Goal: Transaction & Acquisition: Book appointment/travel/reservation

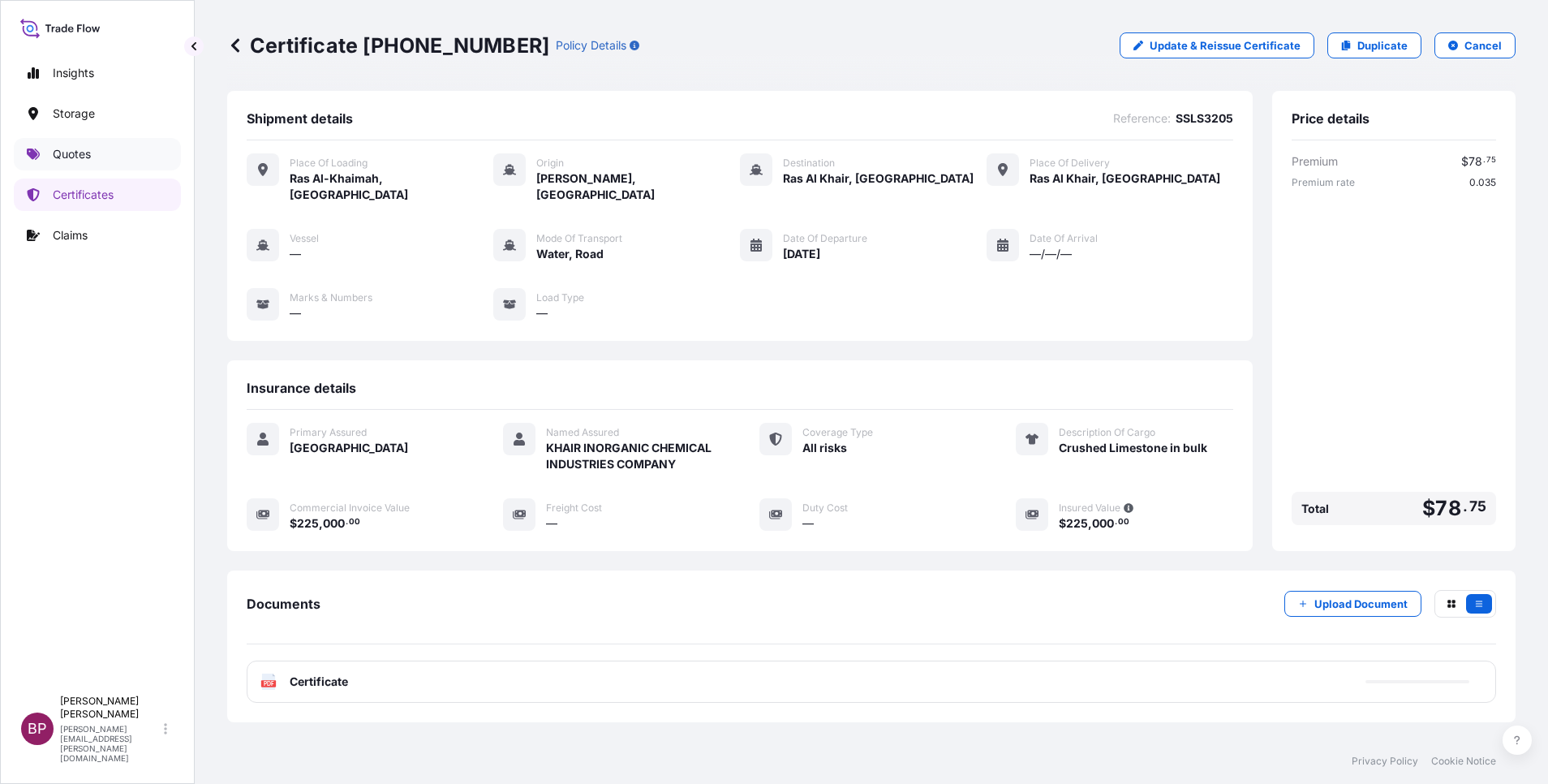
click at [69, 158] on p "Quotes" at bounding box center [71, 154] width 38 height 16
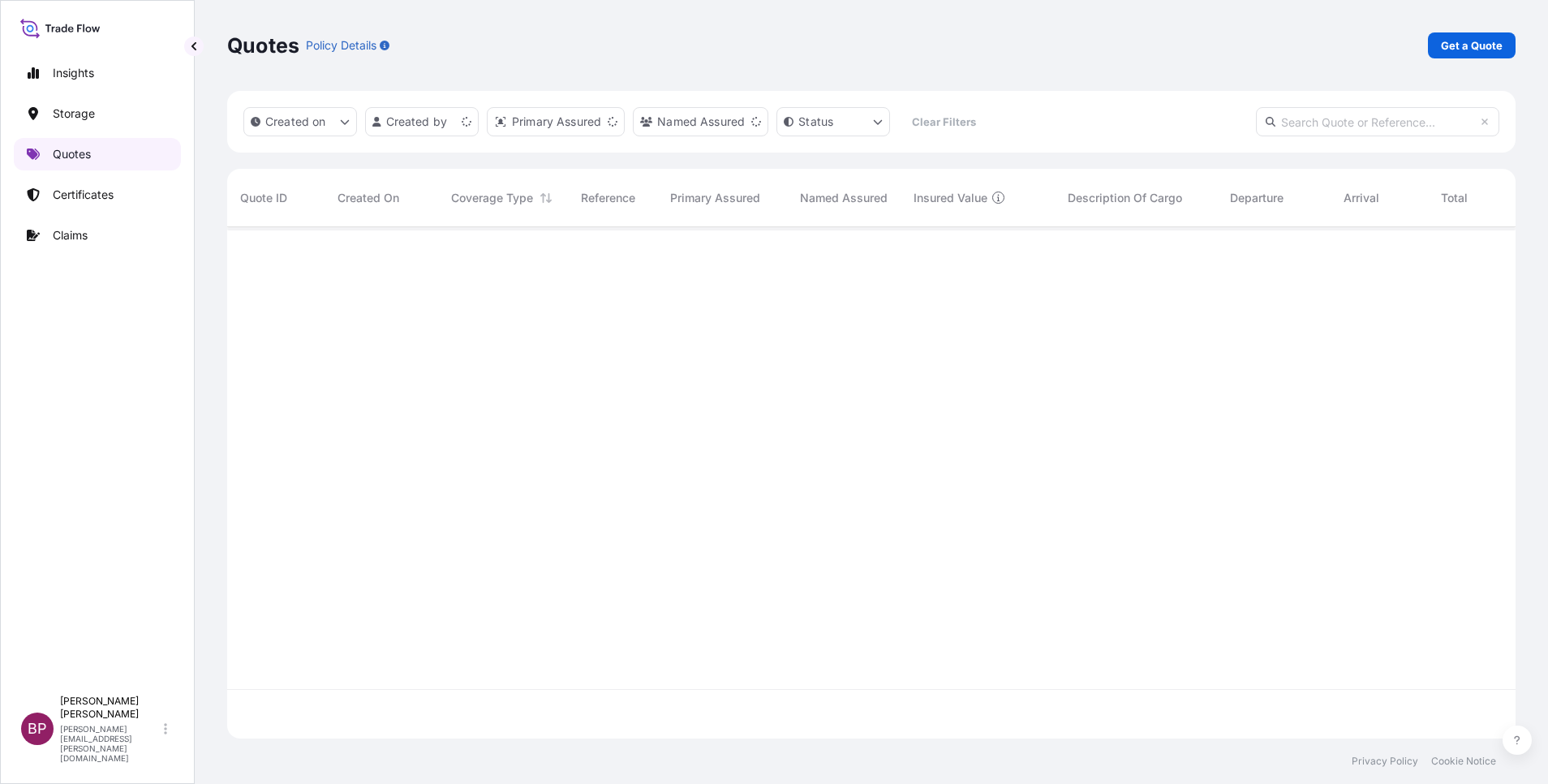
scroll to position [501, 1270]
click at [1486, 38] on p "Get a Quote" at bounding box center [1472, 46] width 61 height 16
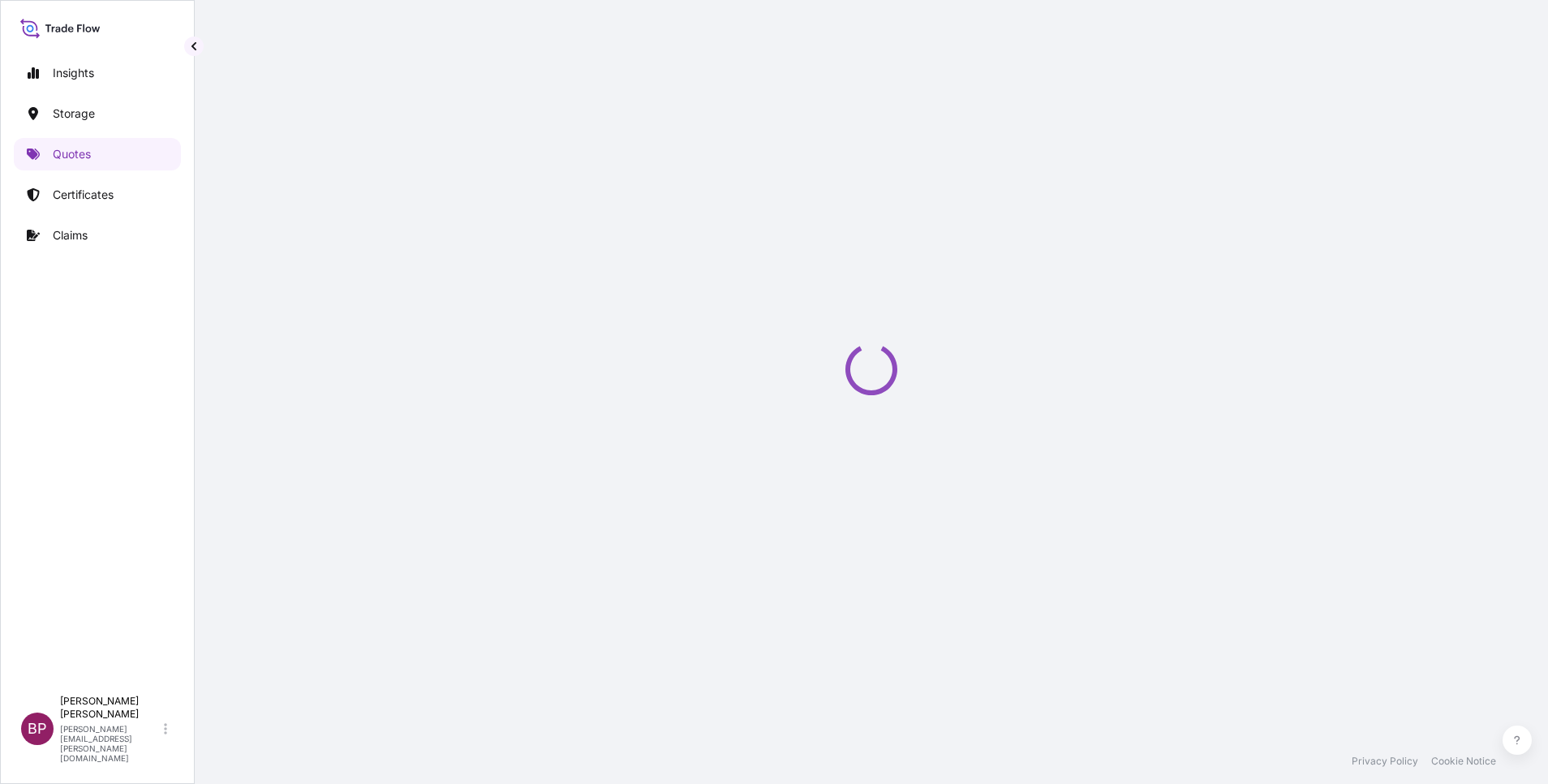
select select "Water"
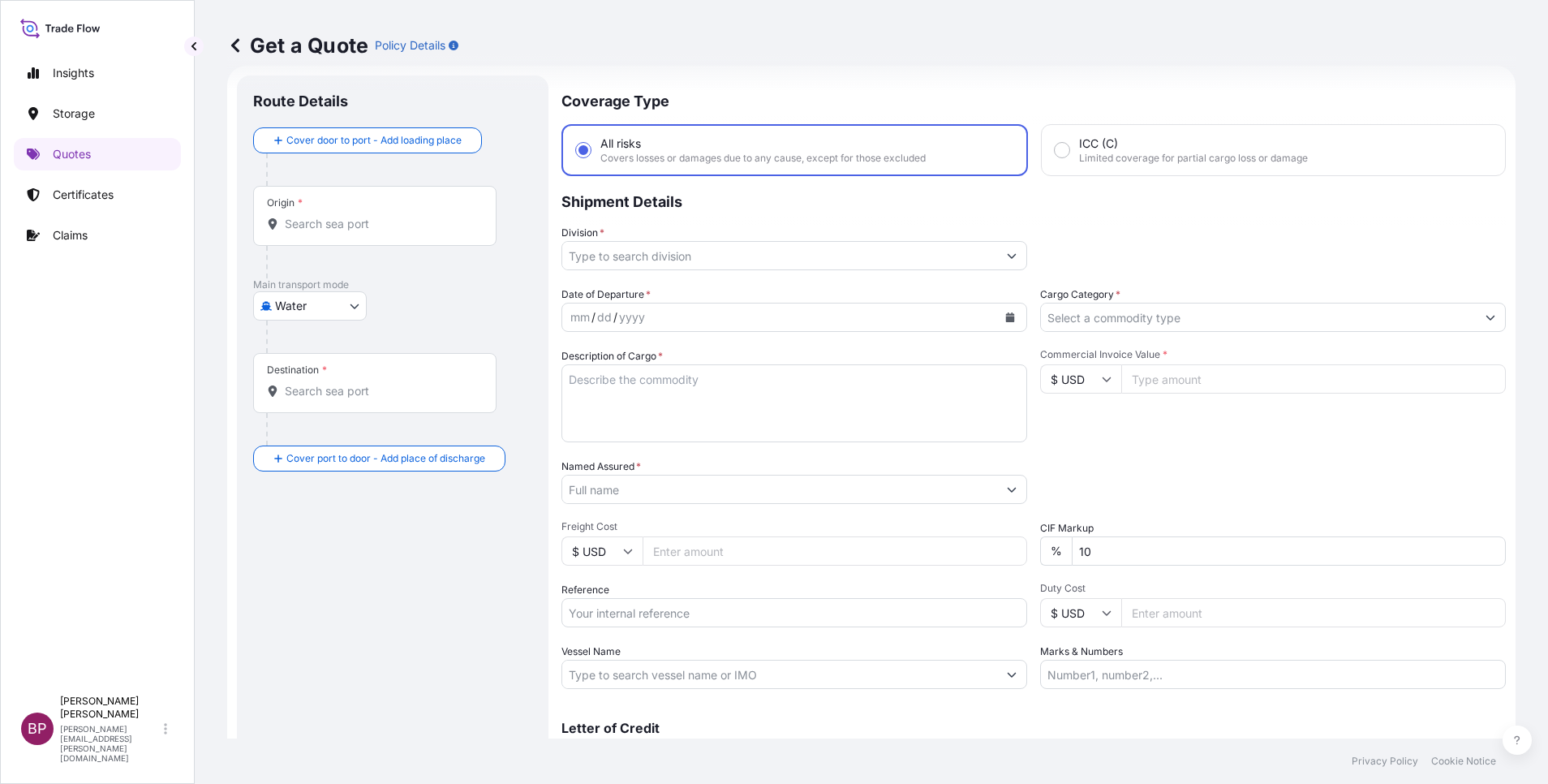
scroll to position [26, 0]
click at [1215, 384] on input "Commercial Invoice Value *" at bounding box center [1314, 378] width 385 height 29
paste input "40508.95"
type input "40508.95"
click at [1194, 330] on div at bounding box center [1273, 316] width 465 height 29
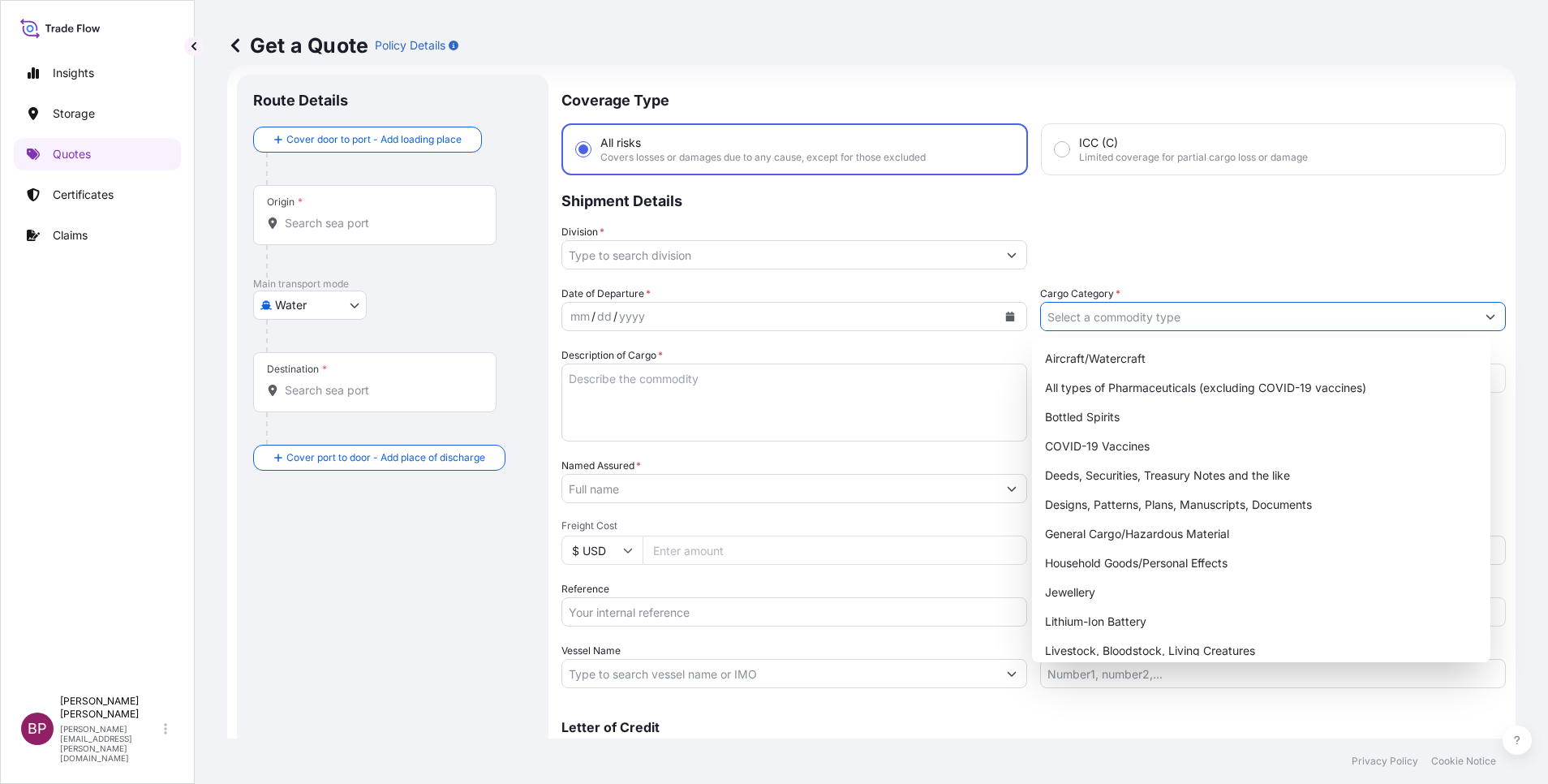
click at [1192, 323] on input "Cargo Category *" at bounding box center [1258, 316] width 435 height 29
click at [1132, 530] on div "General Cargo/Hazardous Material" at bounding box center [1261, 533] width 445 height 29
type input "General Cargo/Hazardous Material"
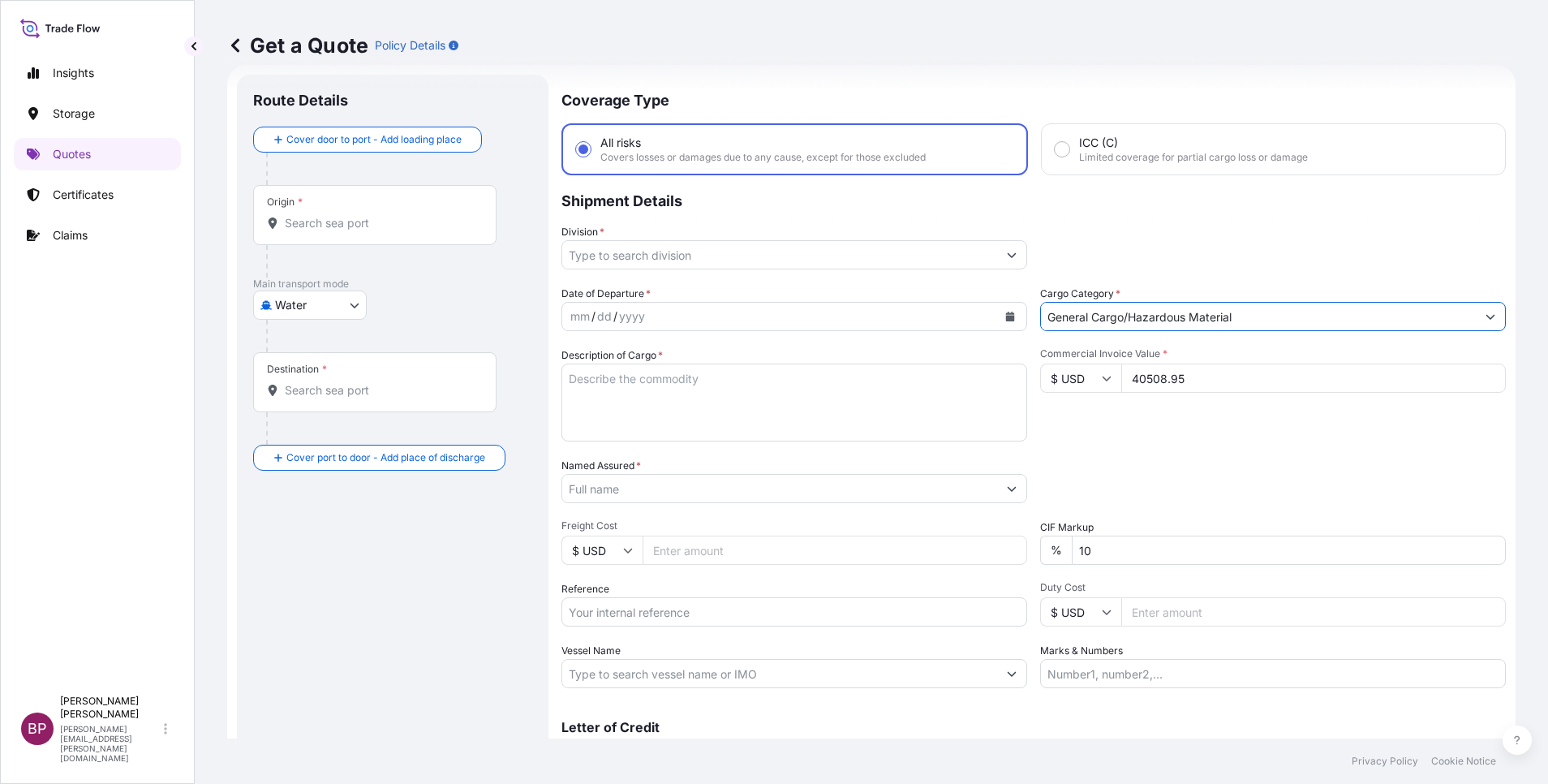
click at [997, 251] on button "Show suggestions" at bounding box center [1012, 255] width 29 height 29
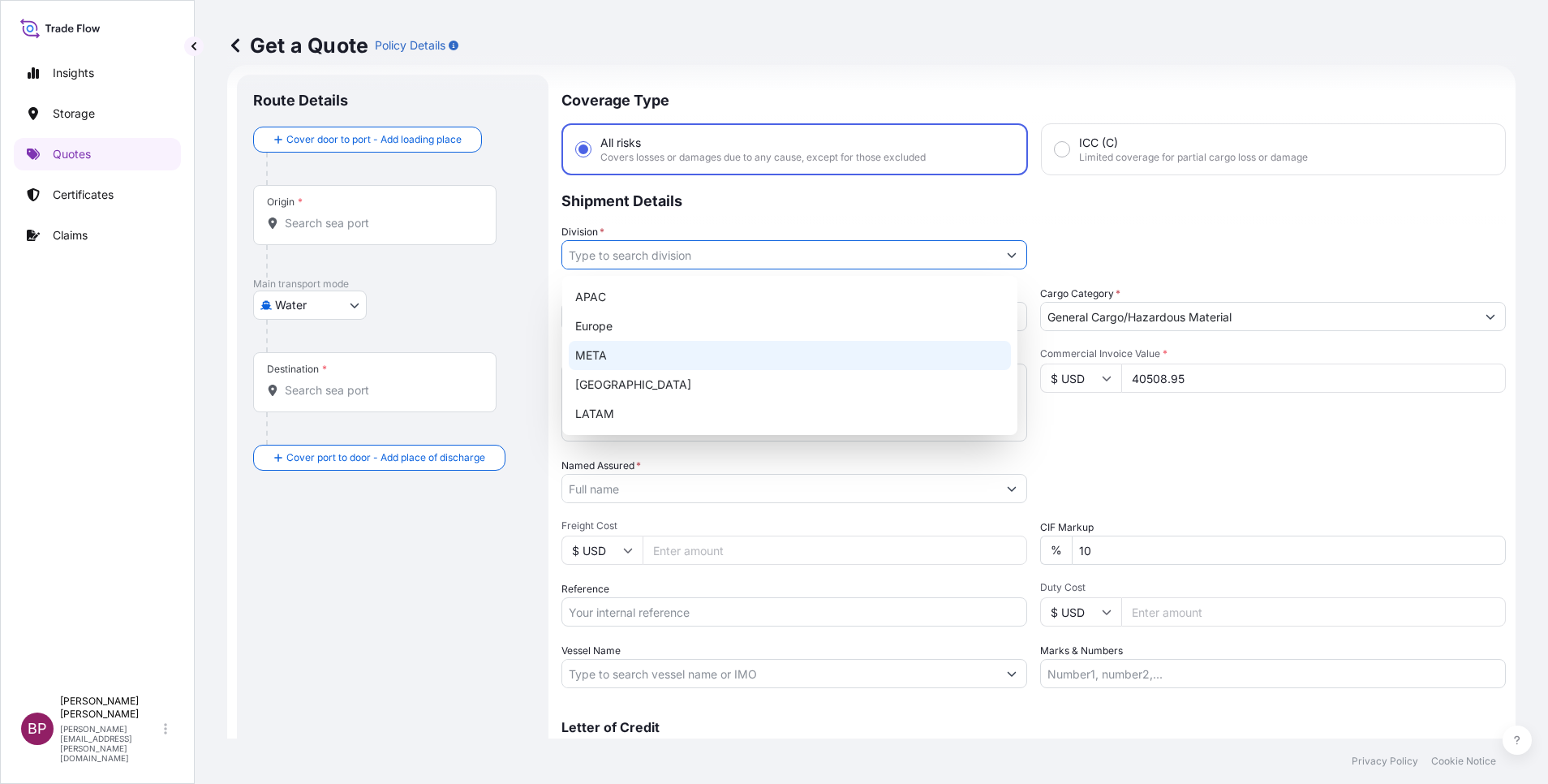
click at [703, 354] on div "META" at bounding box center [790, 355] width 443 height 29
type input "META"
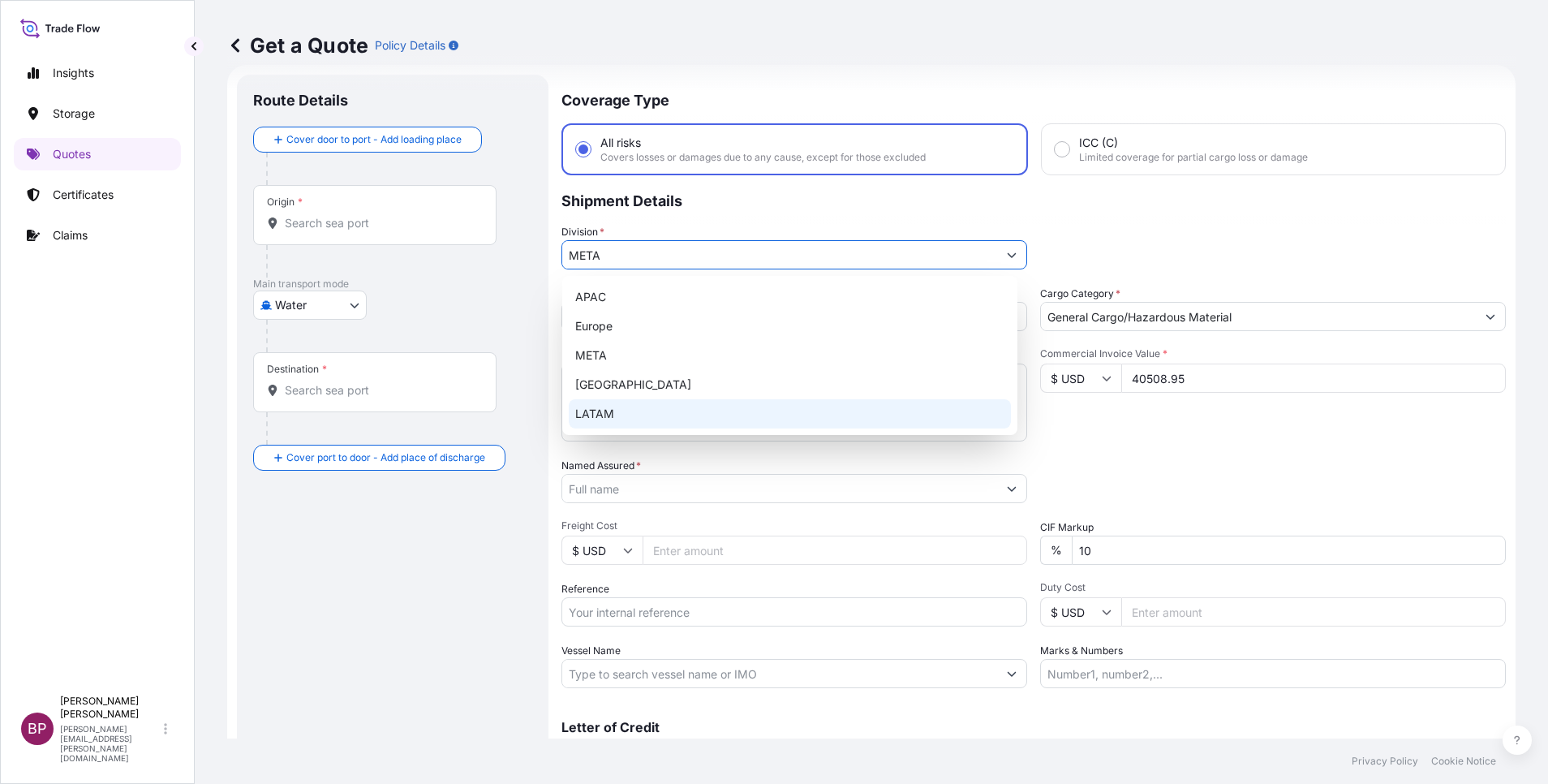
click at [1105, 435] on div "Commercial Invoice Value * $ USD 40508.95" at bounding box center [1273, 393] width 465 height 94
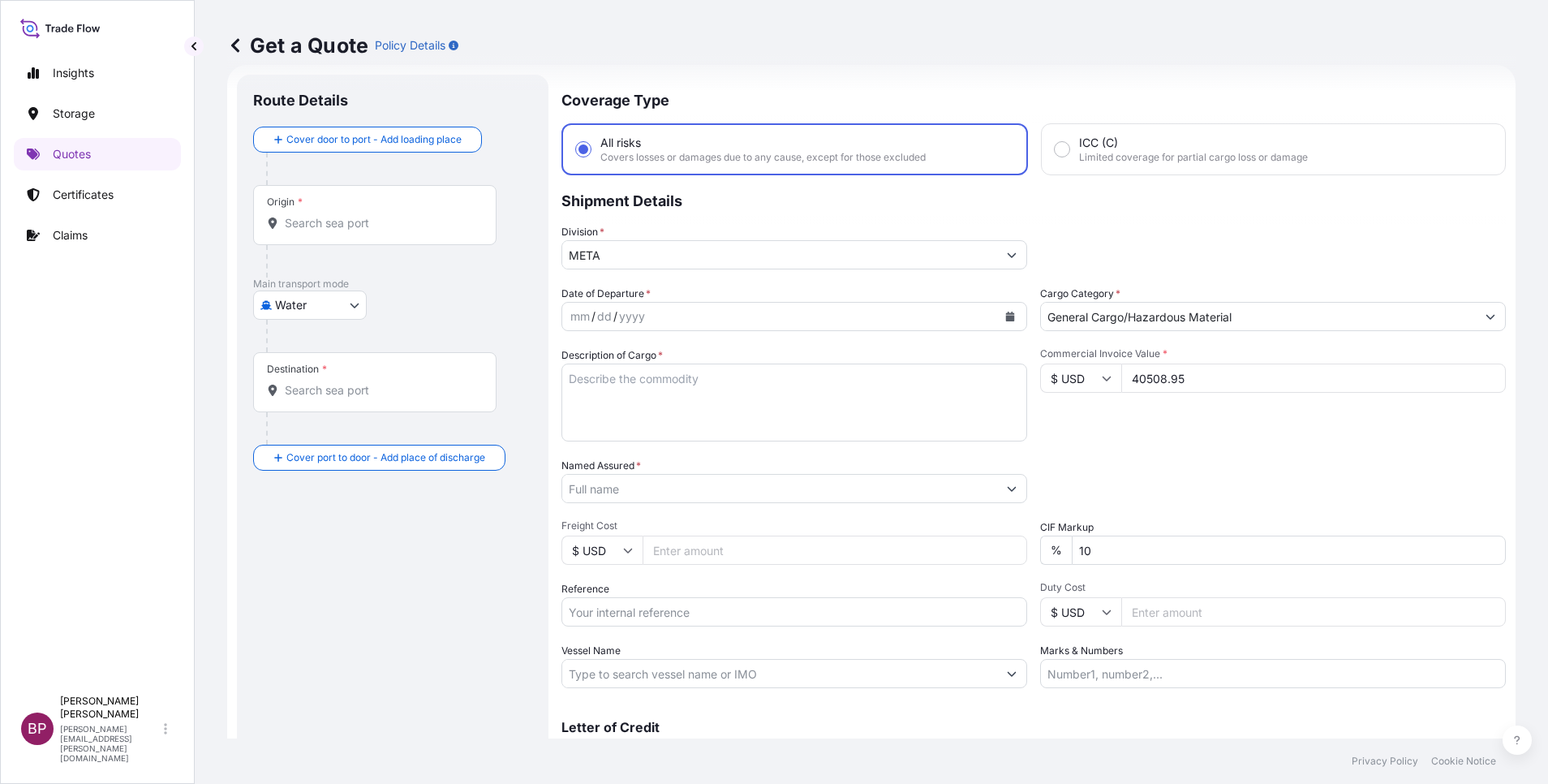
click at [777, 410] on textarea "Description of Cargo *" at bounding box center [794, 402] width 465 height 78
paste textarea "Cables"
type textarea "Cables"
click at [680, 611] on input "Reference" at bounding box center [794, 611] width 465 height 29
paste input "SSLS3042"
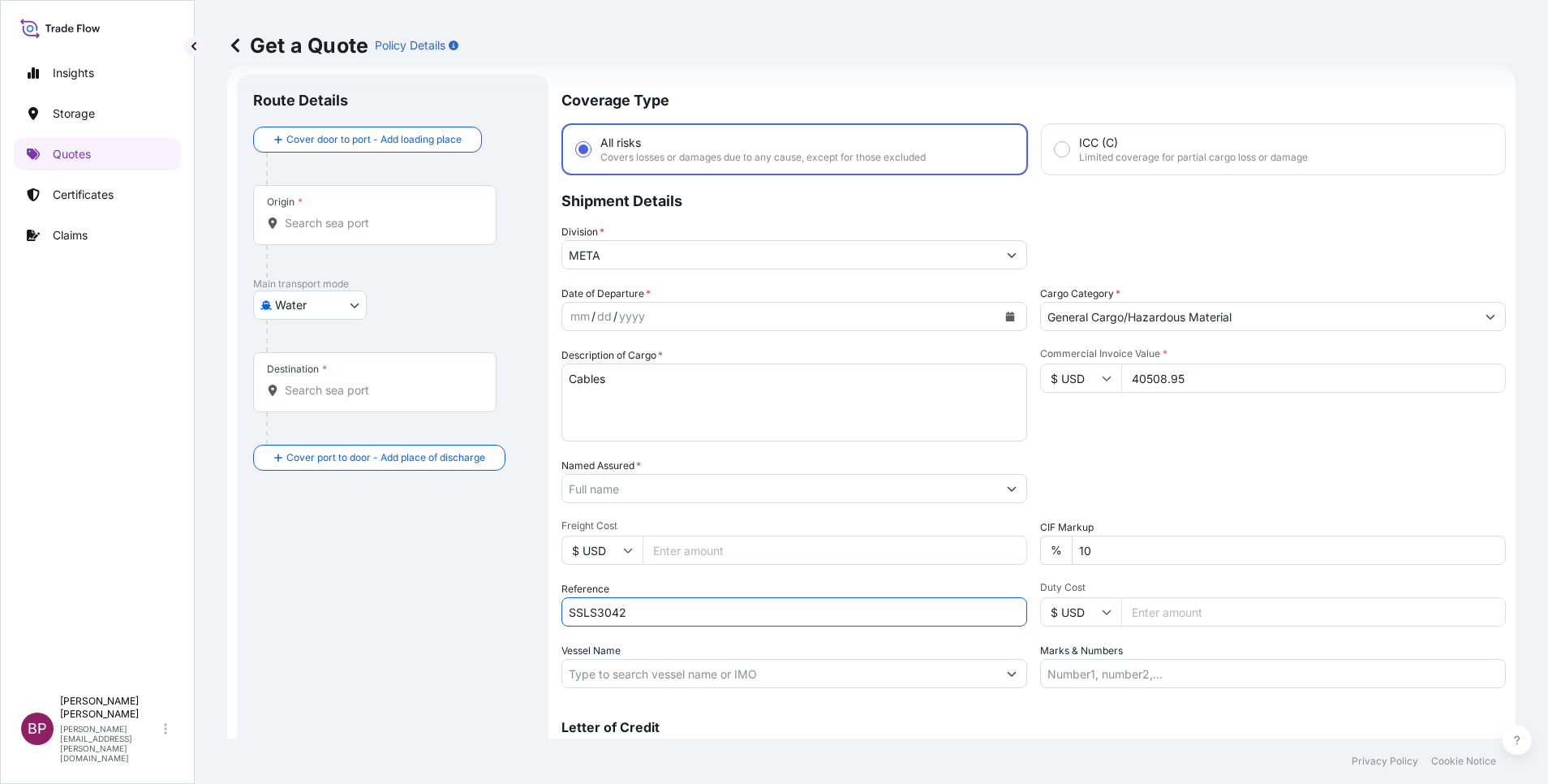
type input "SSLS3042"
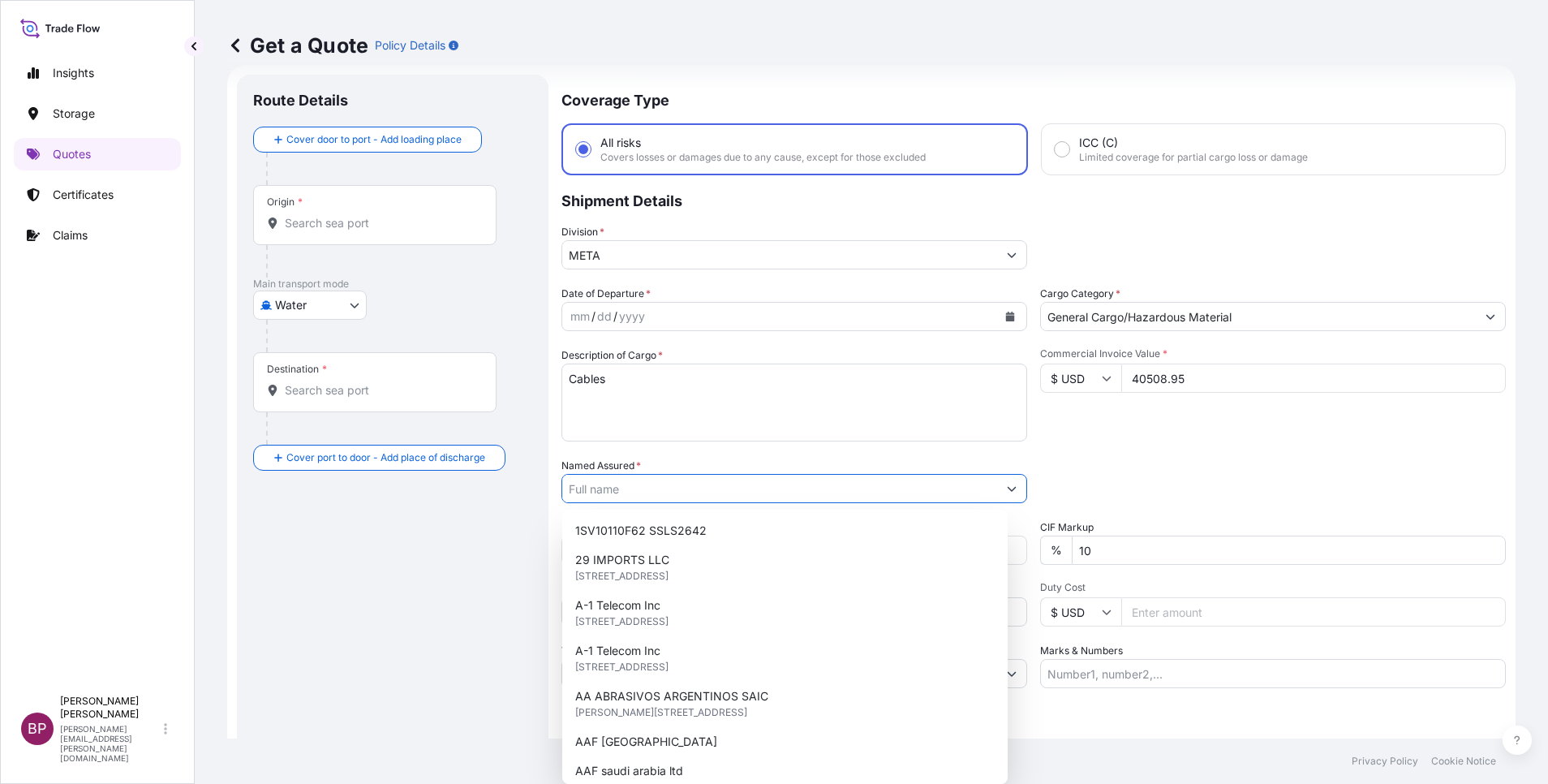
click at [715, 484] on input "Named Assured *" at bounding box center [779, 488] width 435 height 29
paste input "Alteqa Aldawleya for Electromechanical Services."
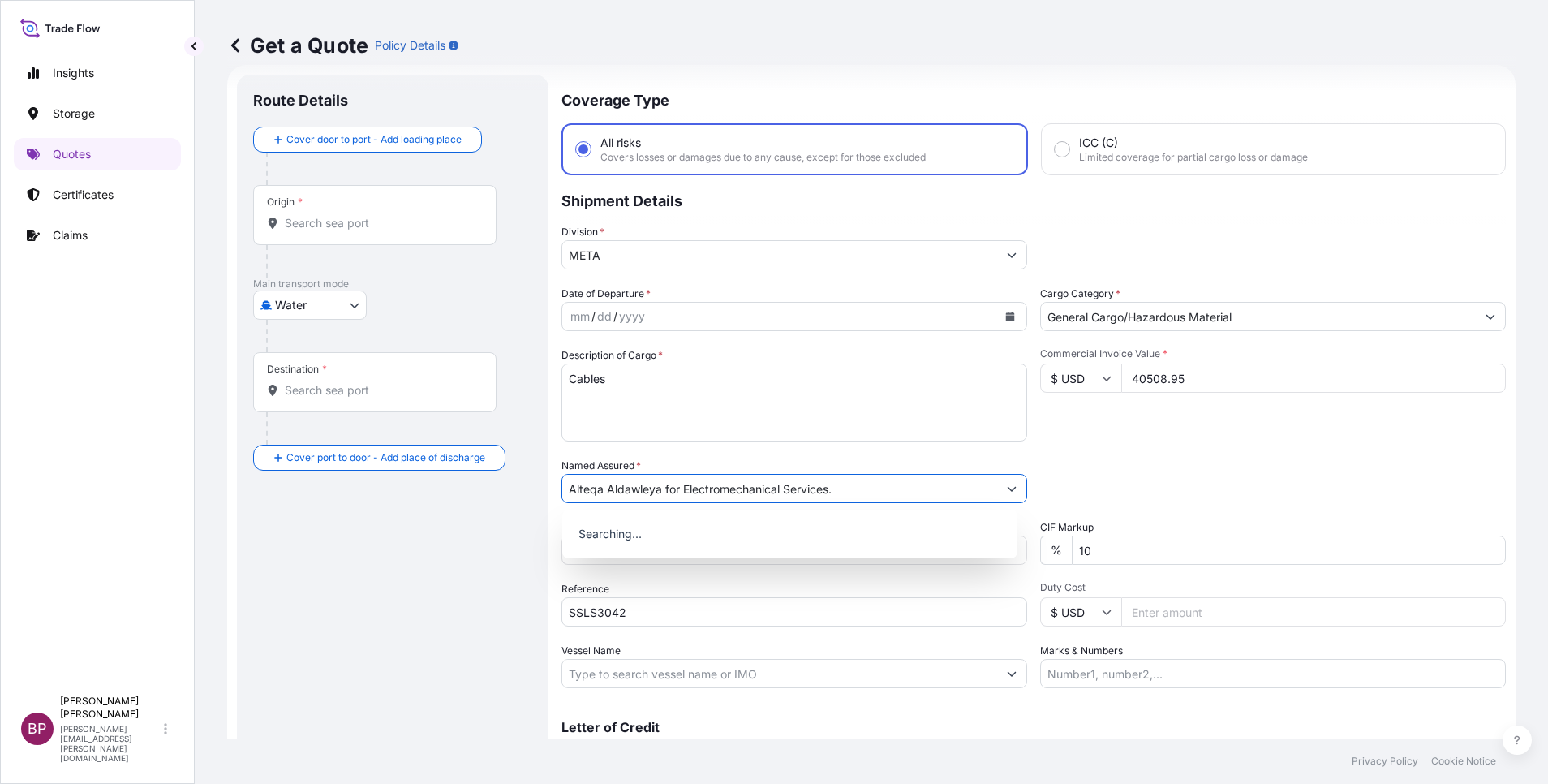
type input "Alteqa Aldawleya for Electromechanical Services."
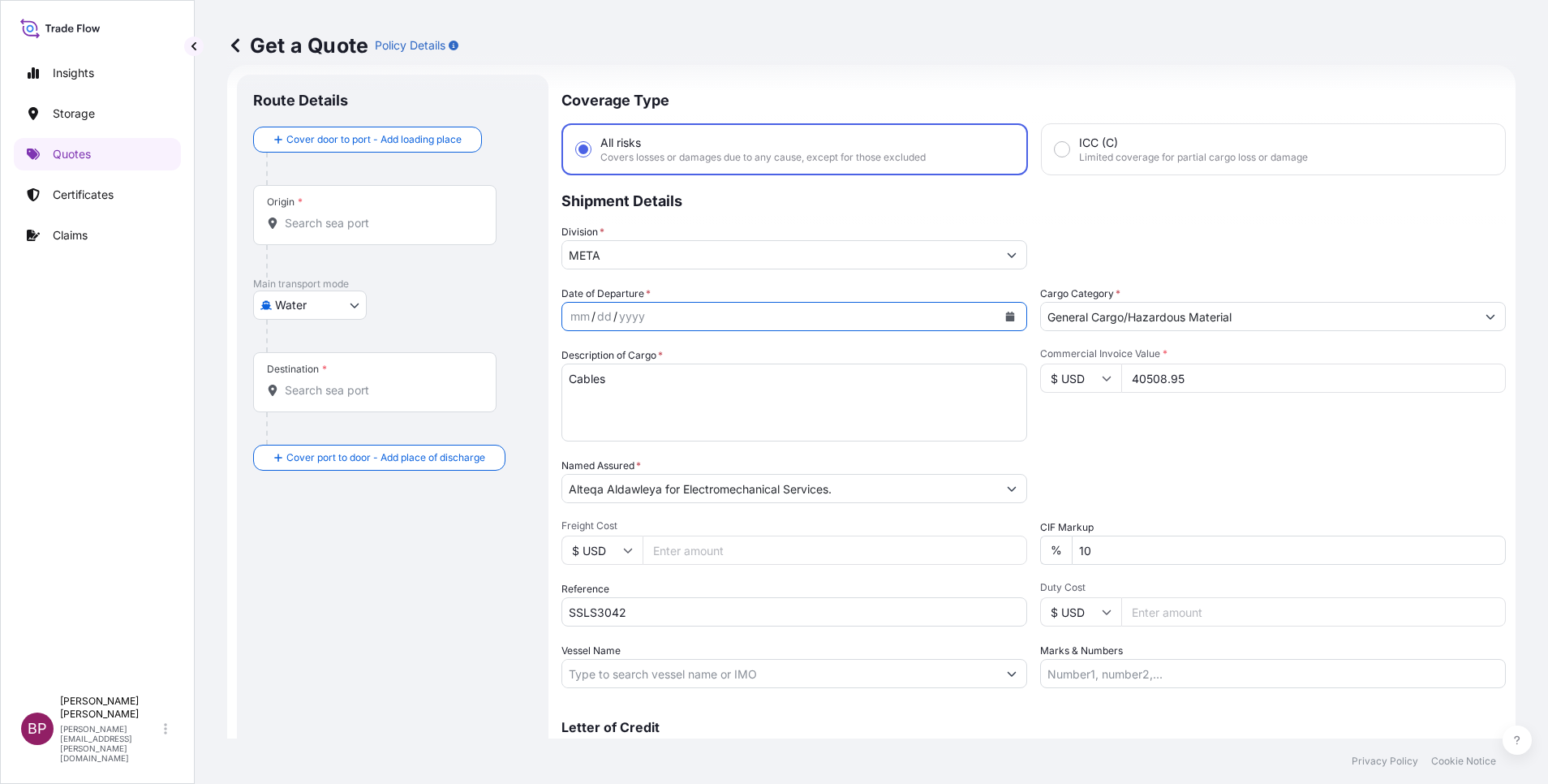
click at [1006, 318] on icon "Calendar" at bounding box center [1011, 316] width 9 height 10
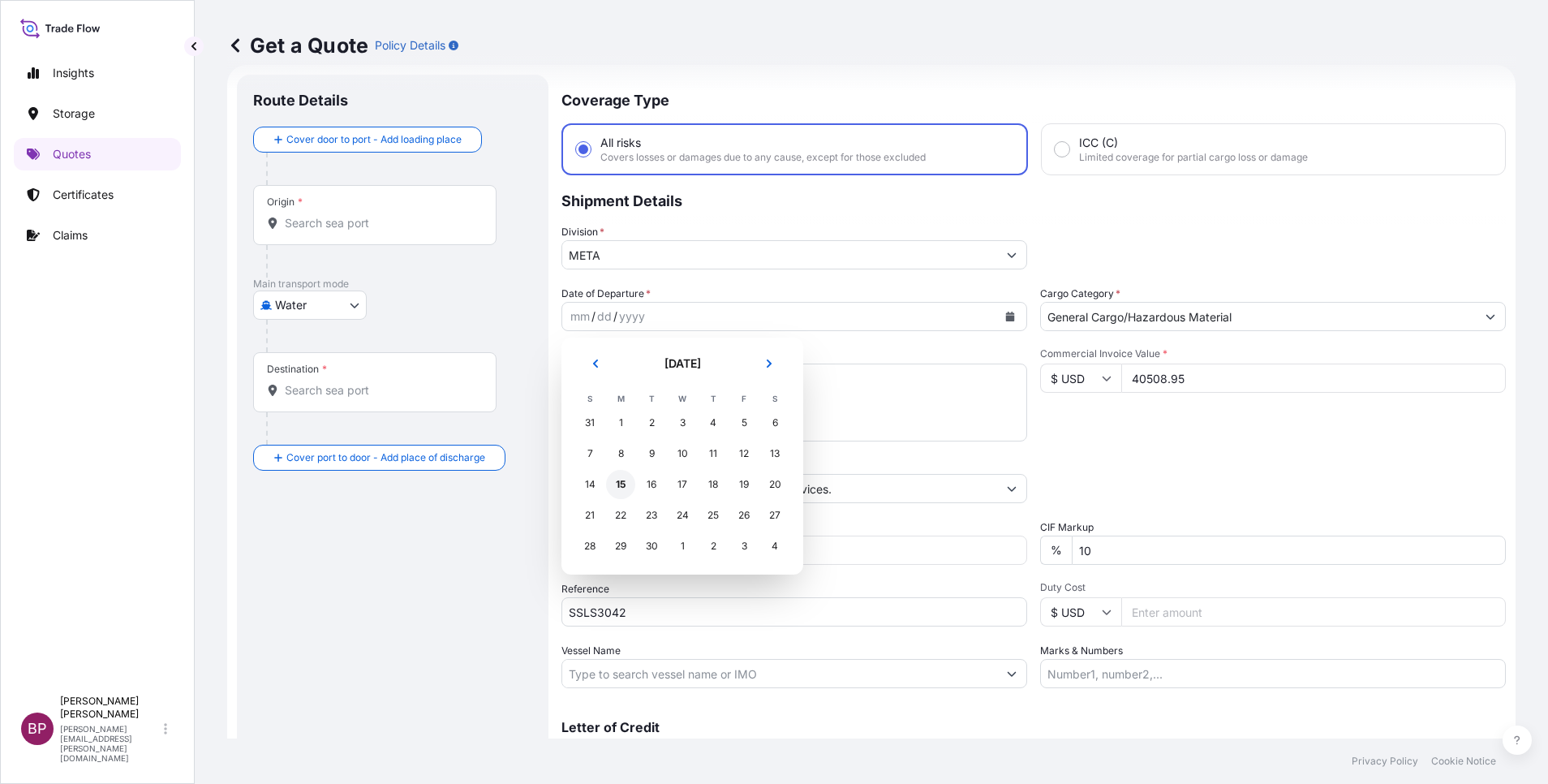
click at [617, 480] on div "15" at bounding box center [620, 484] width 29 height 29
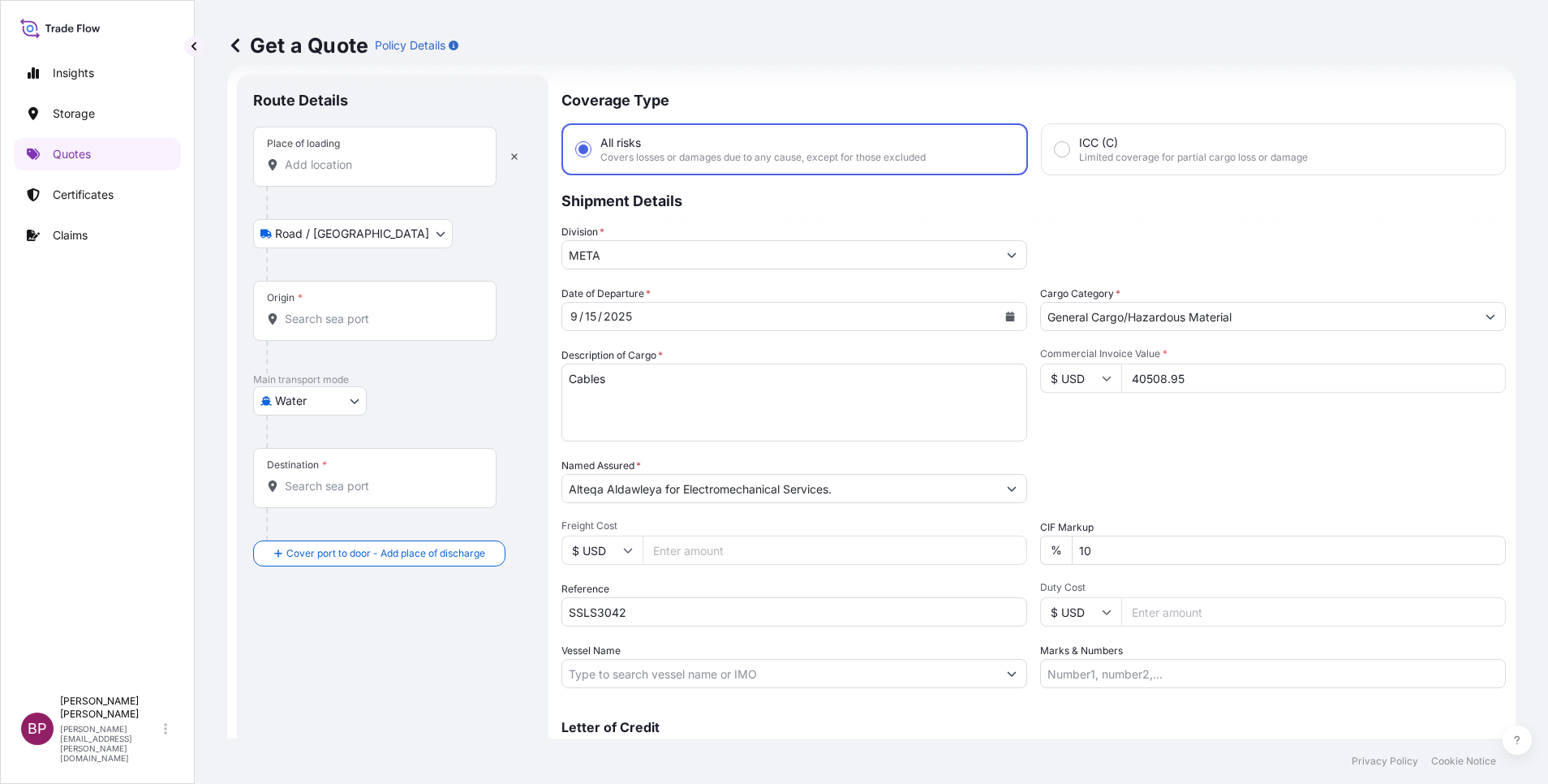
click at [383, 158] on input "Place of loading" at bounding box center [380, 164] width 191 height 16
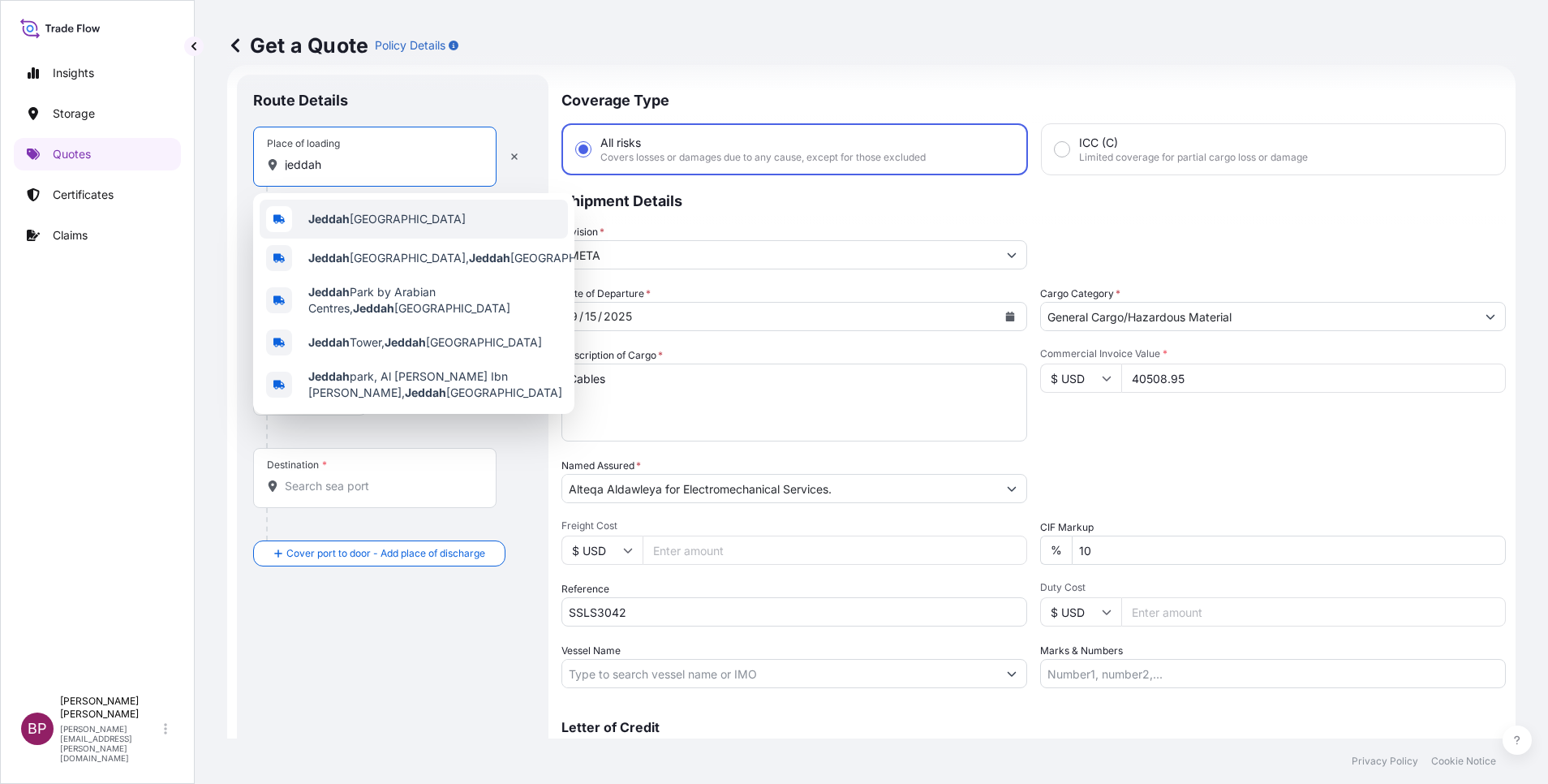
click at [375, 219] on span "Jeddah [GEOGRAPHIC_DATA]" at bounding box center [386, 219] width 157 height 16
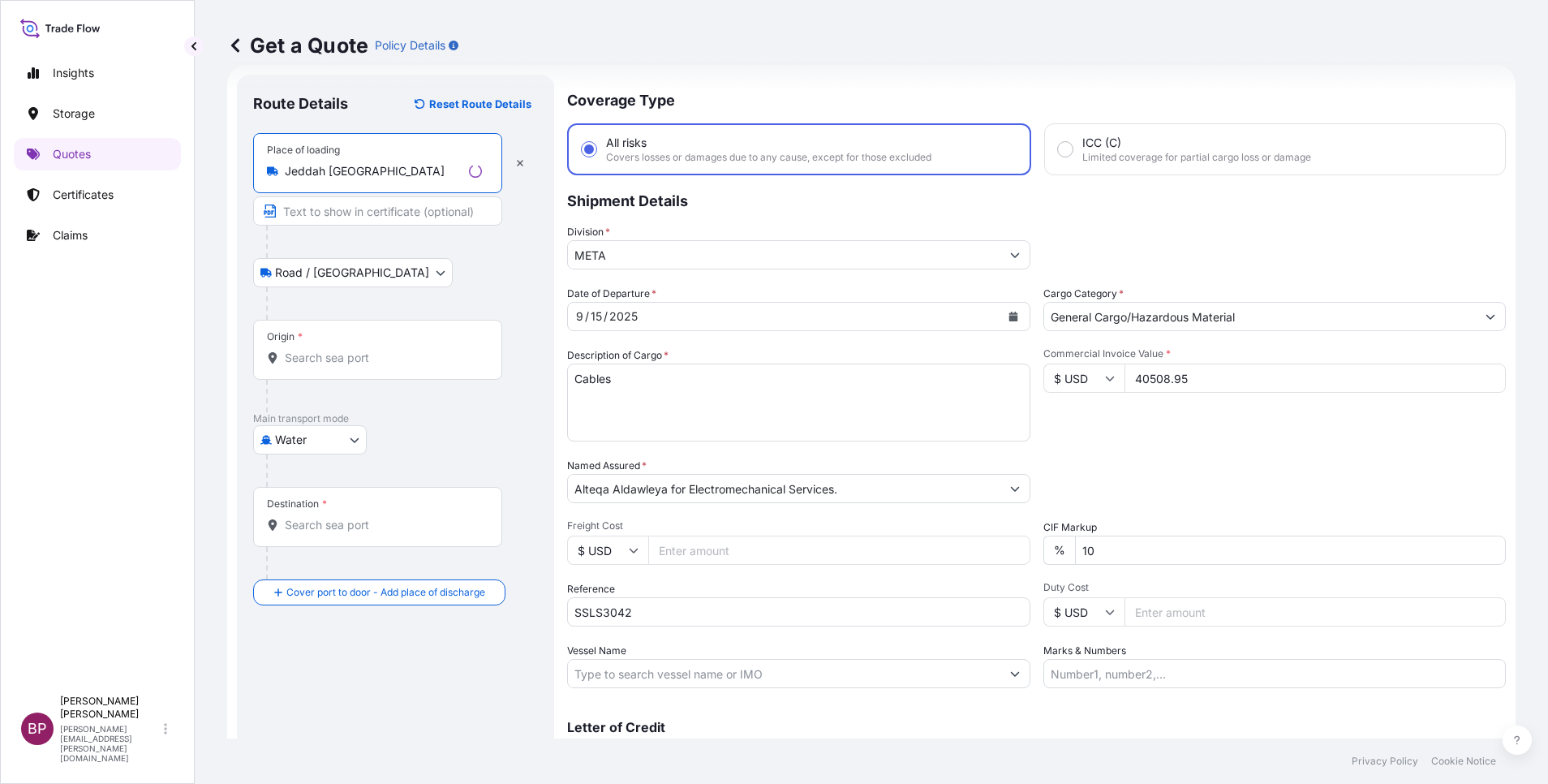
type input "Jeddah [GEOGRAPHIC_DATA]"
click at [358, 370] on div "Origin *" at bounding box center [378, 349] width 249 height 60
click at [358, 366] on input "Origin *" at bounding box center [383, 357] width 198 height 16
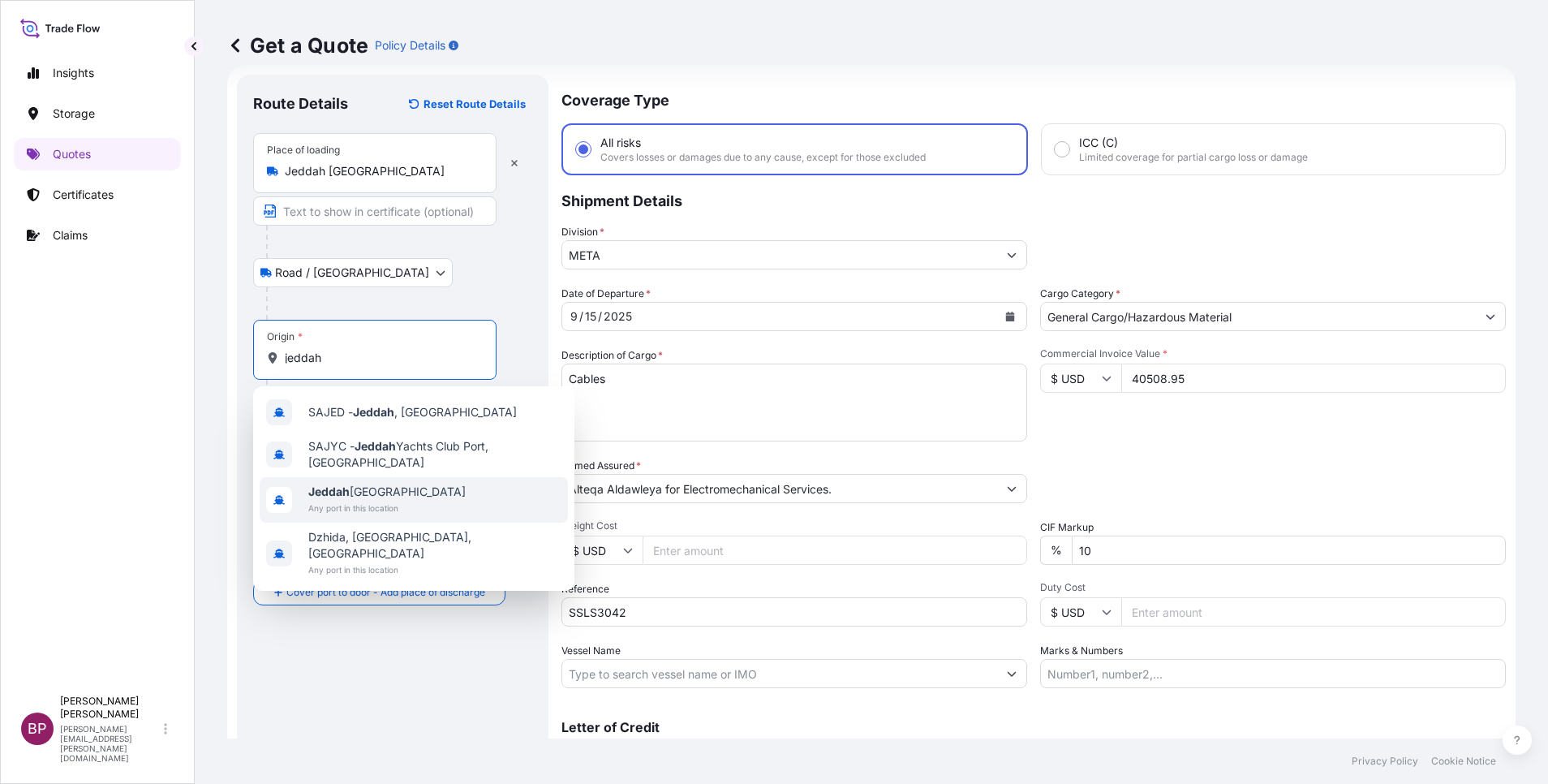
click at [433, 497] on div "[GEOGRAPHIC_DATA] [GEOGRAPHIC_DATA] Any port in this location" at bounding box center [414, 500] width 308 height 46
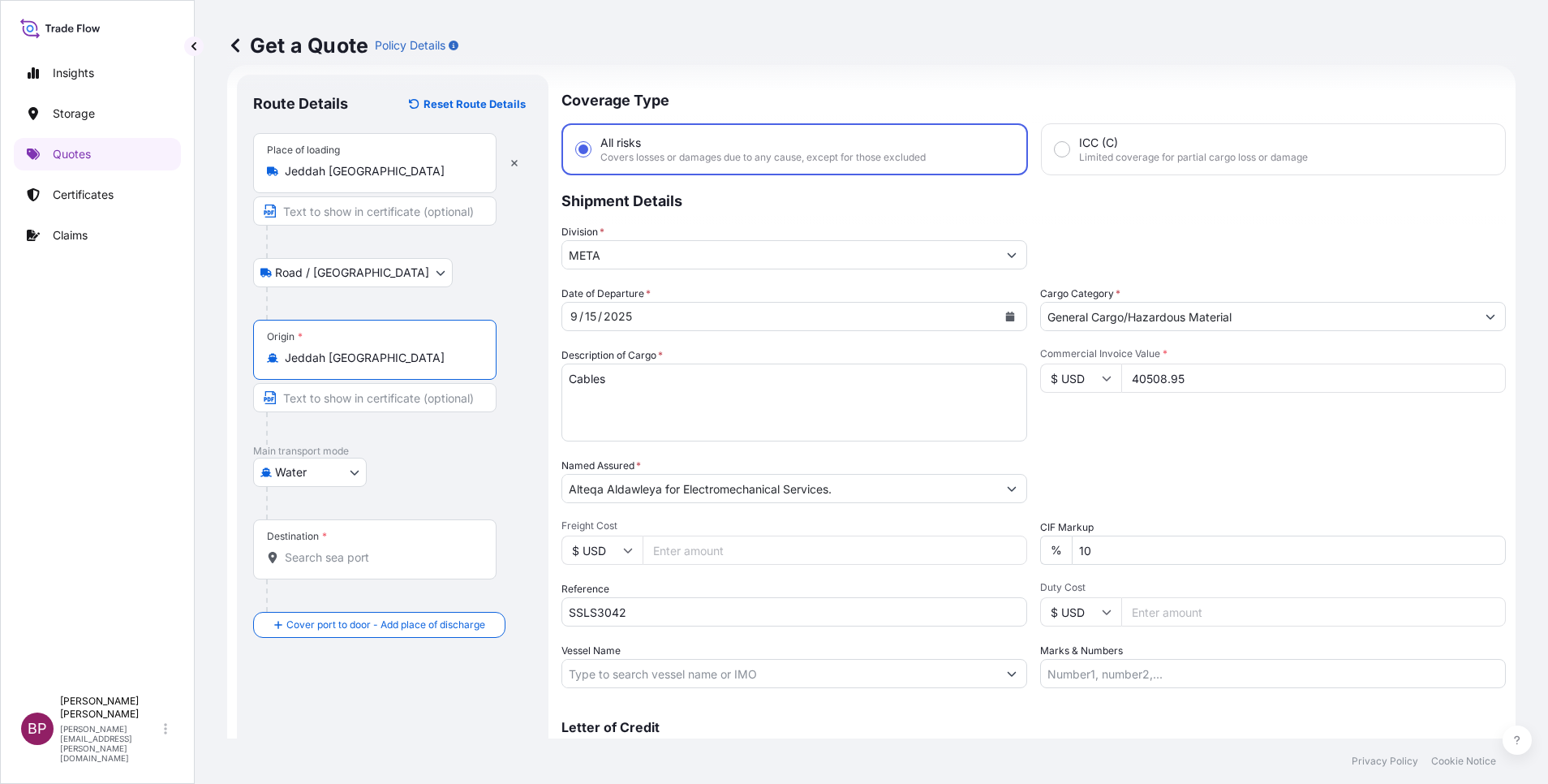
type input "Jeddah [GEOGRAPHIC_DATA]"
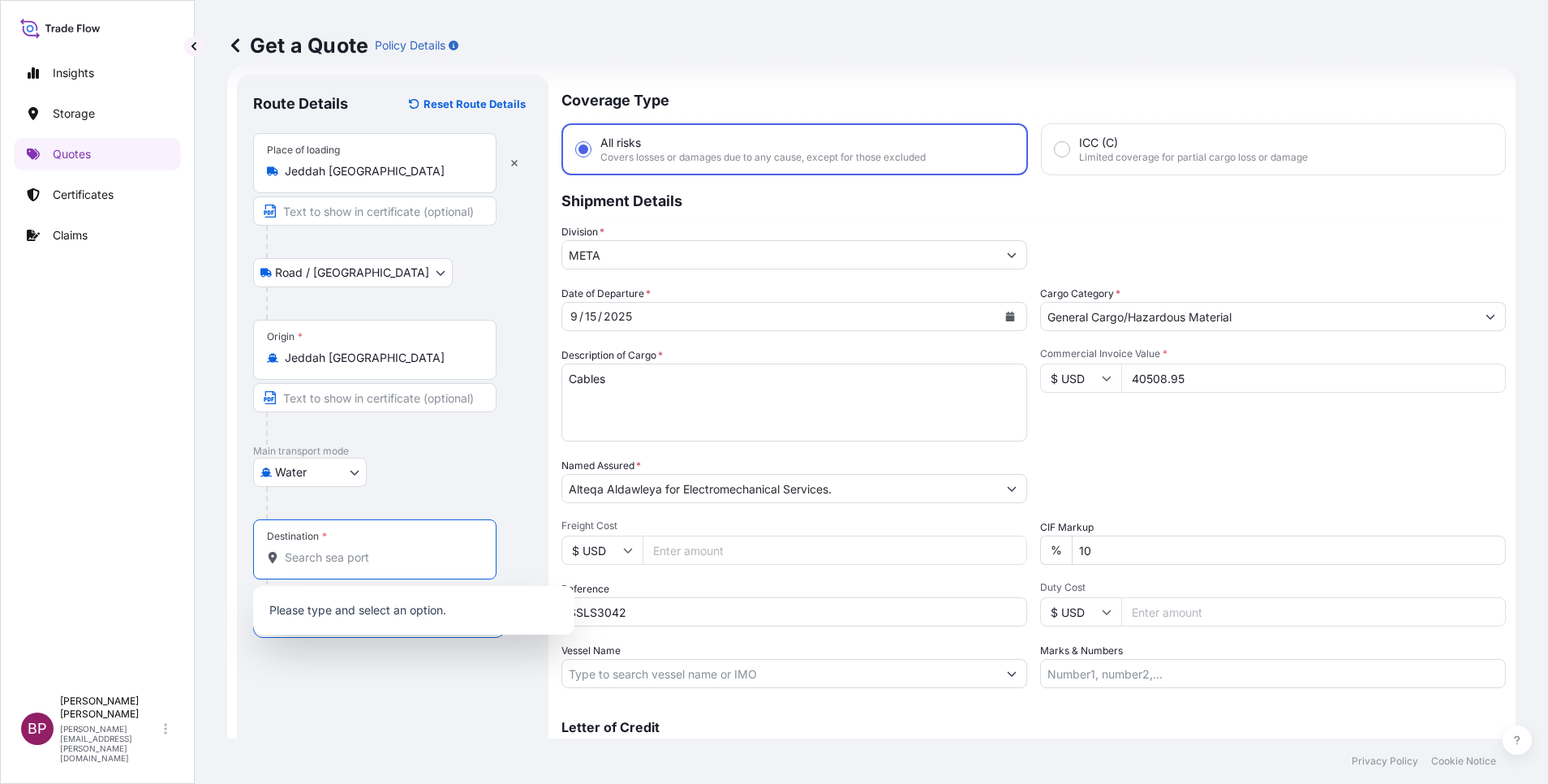
click at [385, 561] on input "Destination *" at bounding box center [380, 557] width 191 height 16
paste input "Benghazi"
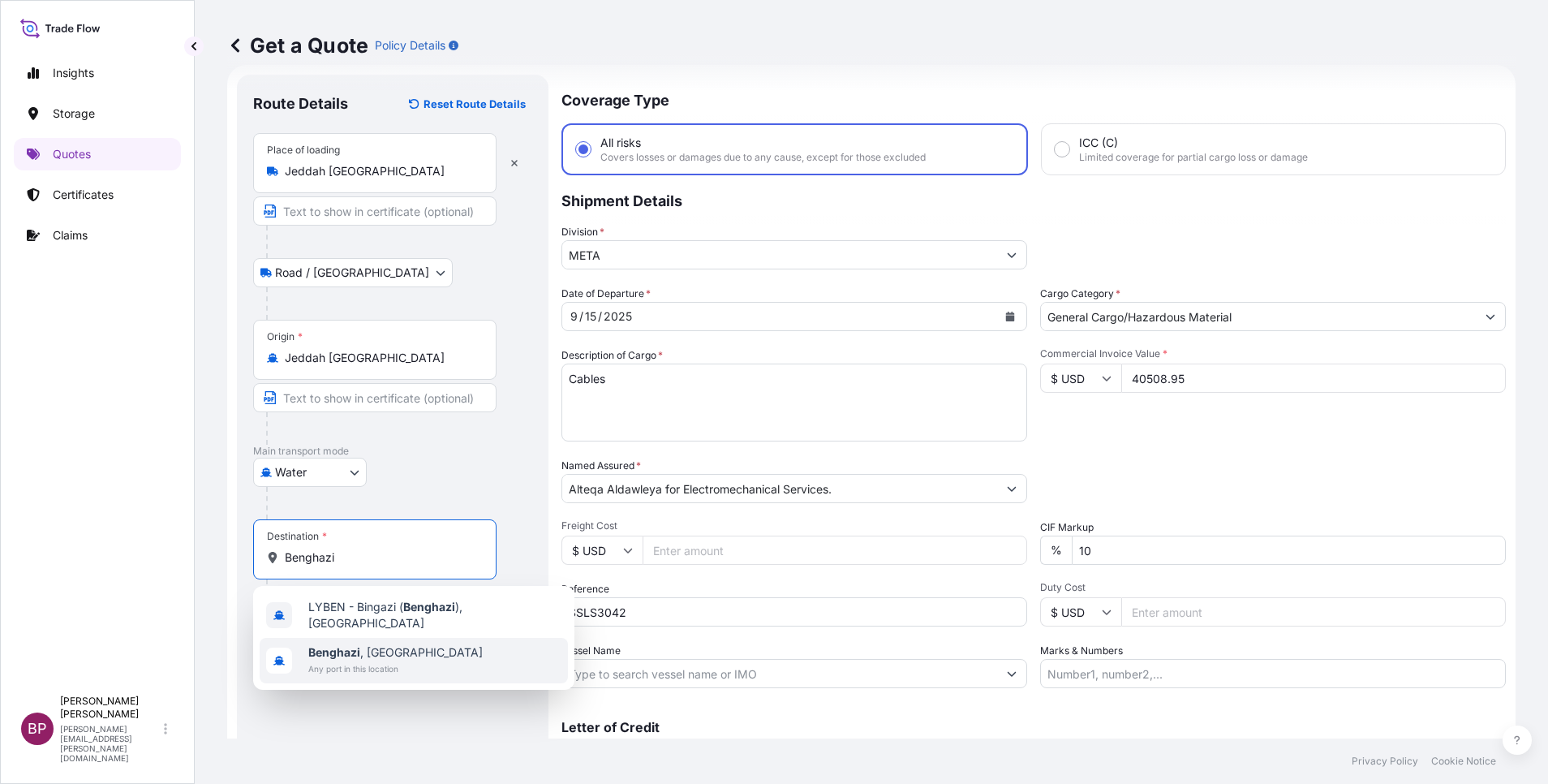
click at [390, 653] on span "[GEOGRAPHIC_DATA] , [GEOGRAPHIC_DATA]" at bounding box center [395, 652] width 175 height 16
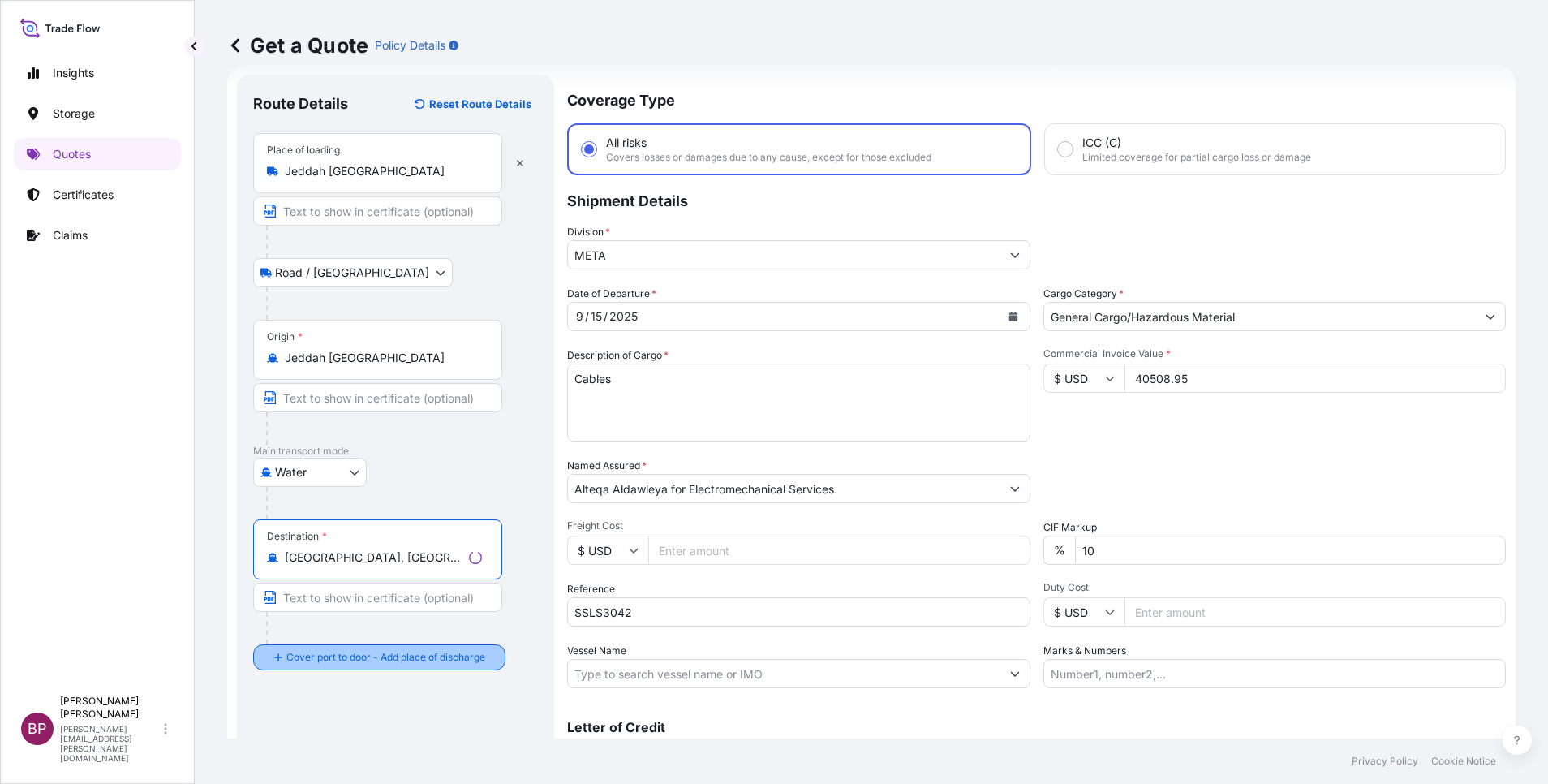
type input "[GEOGRAPHIC_DATA], [GEOGRAPHIC_DATA]"
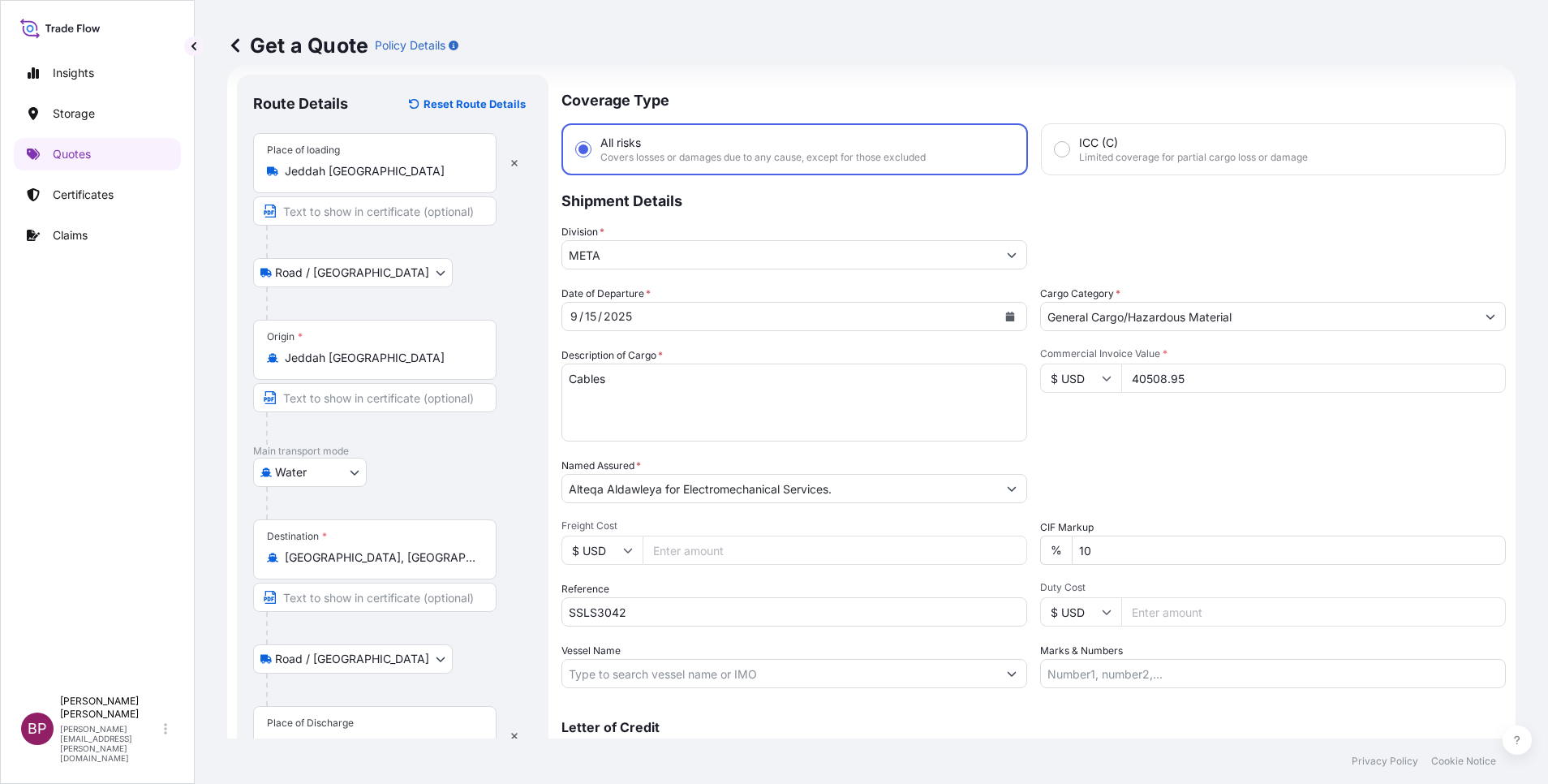
click at [358, 721] on div "Place of Discharge" at bounding box center [374, 736] width 243 height 60
click at [358, 736] on input "Place of Discharge" at bounding box center [380, 744] width 191 height 16
paste input "Benghazi"
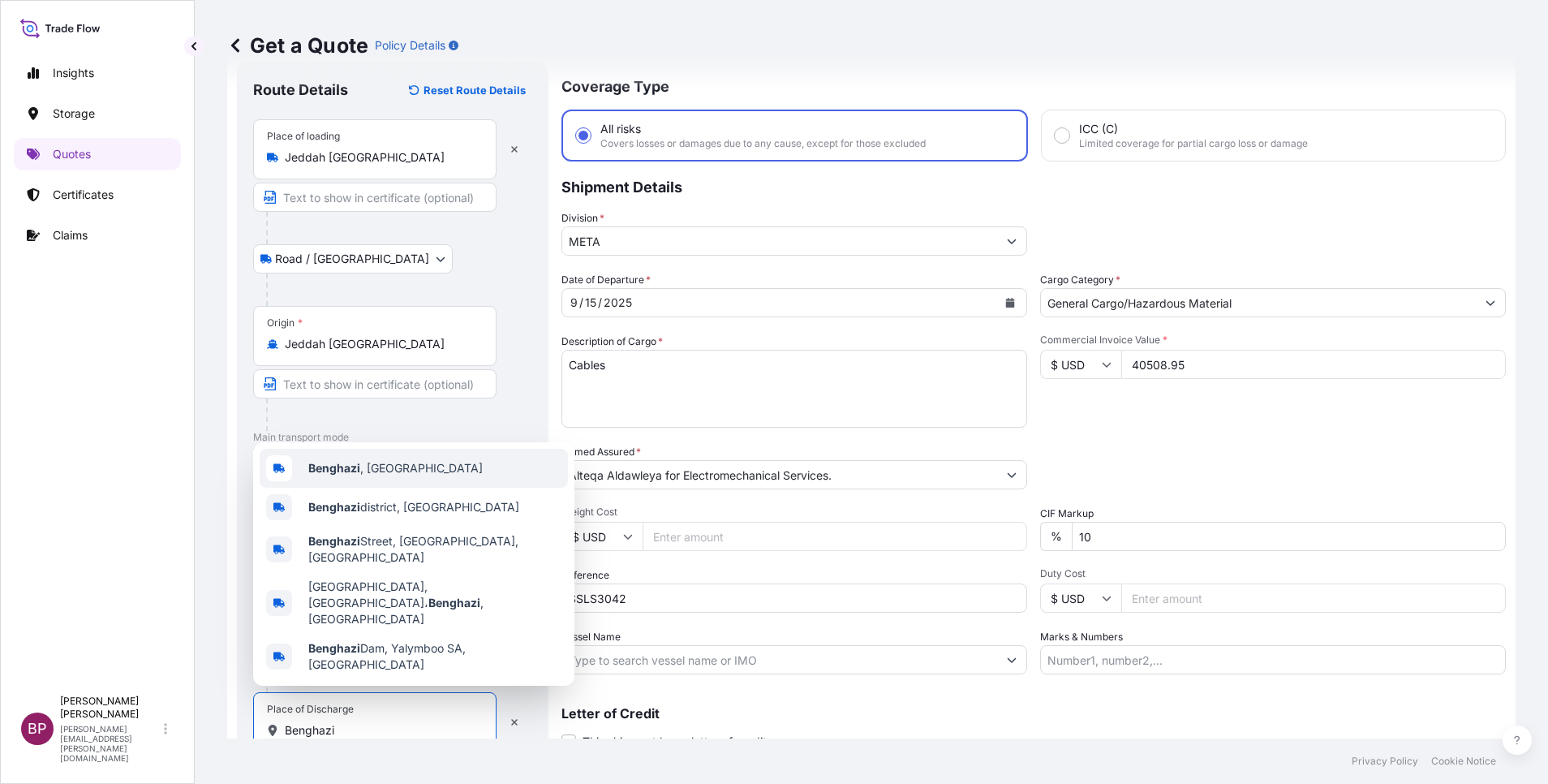
click at [375, 476] on span "[GEOGRAPHIC_DATA] , [GEOGRAPHIC_DATA]" at bounding box center [395, 468] width 175 height 16
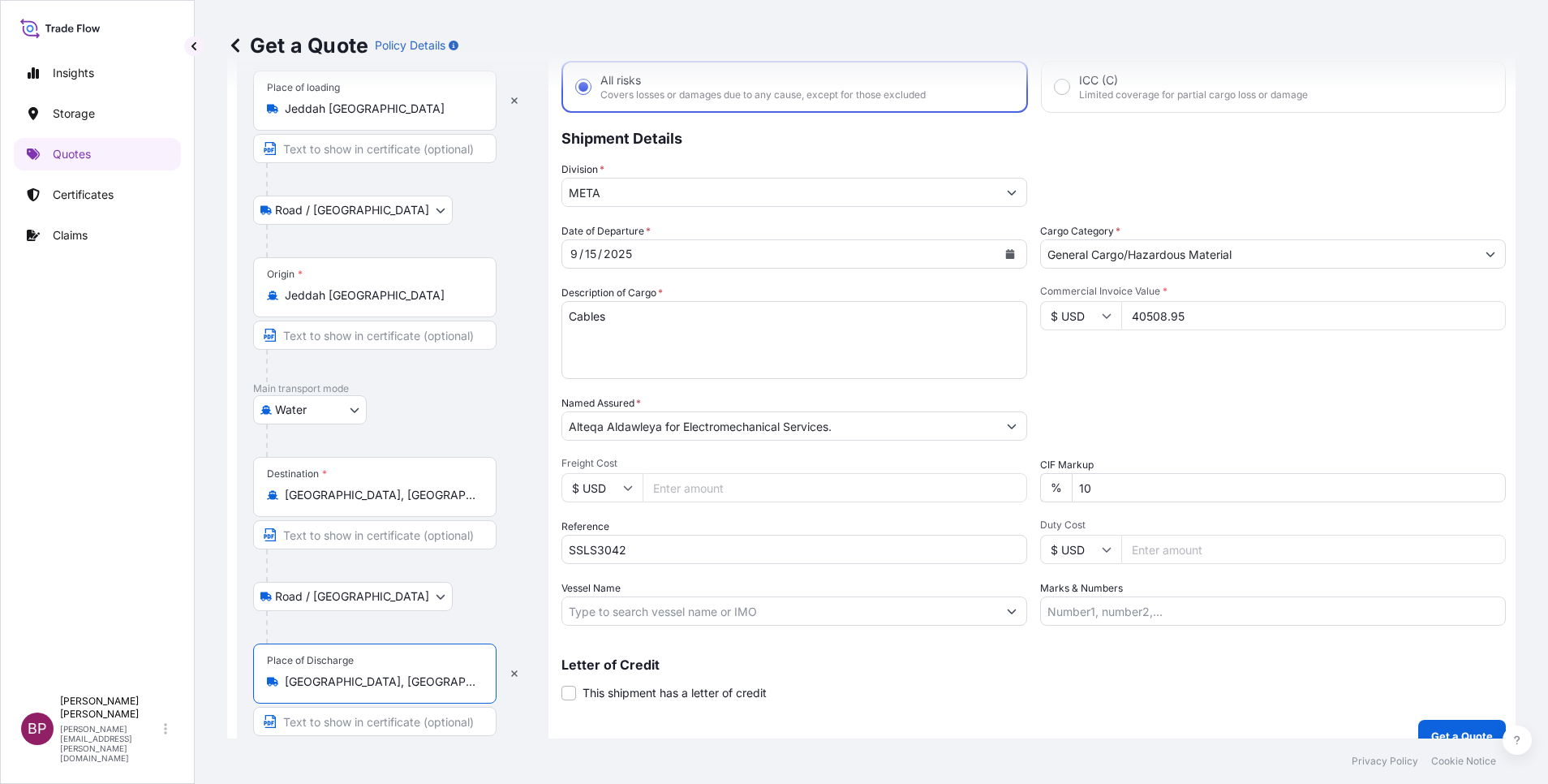
scroll to position [112, 0]
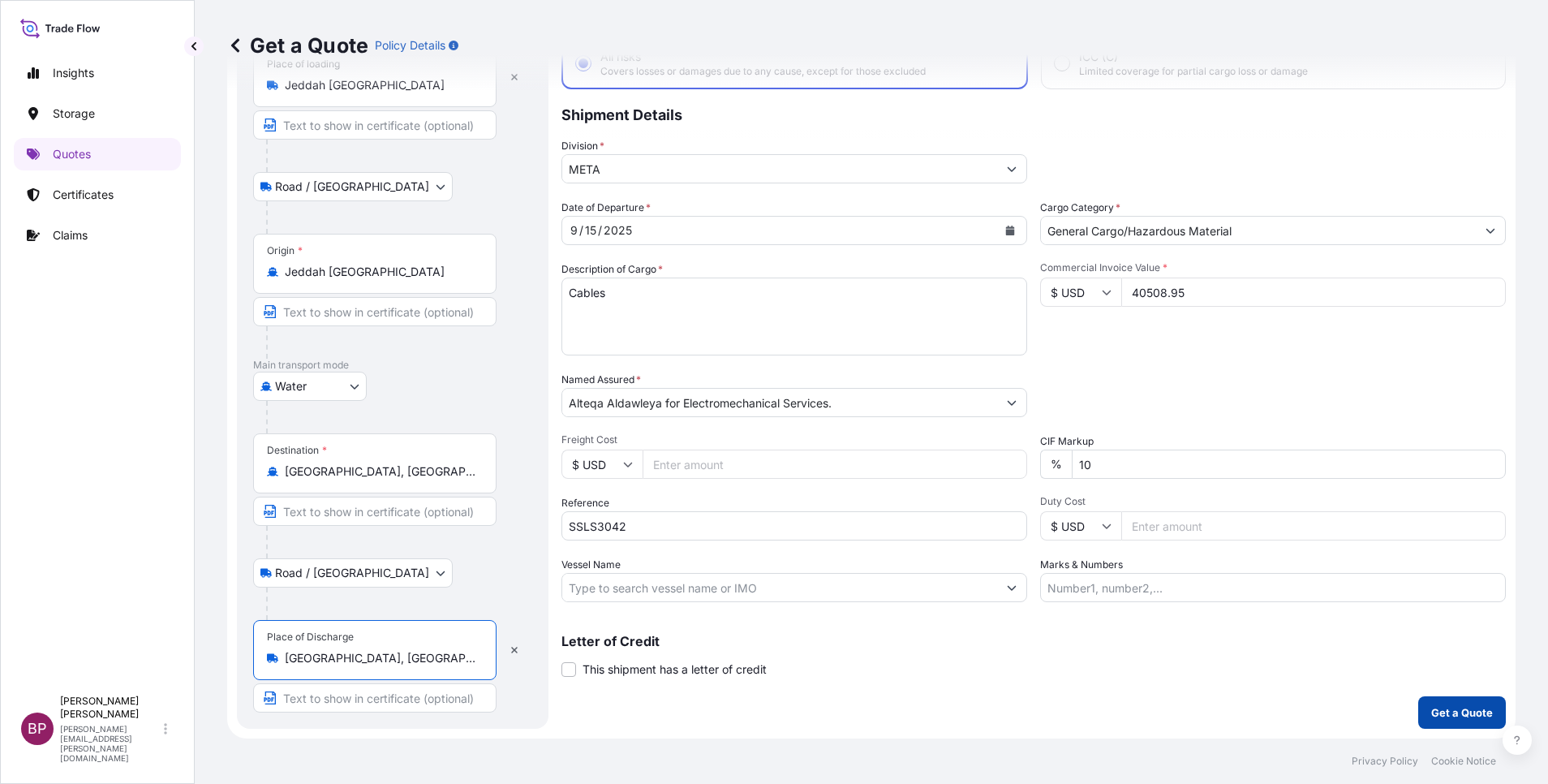
type input "[GEOGRAPHIC_DATA], [GEOGRAPHIC_DATA]"
click at [1436, 716] on p "Get a Quote" at bounding box center [1462, 712] width 61 height 16
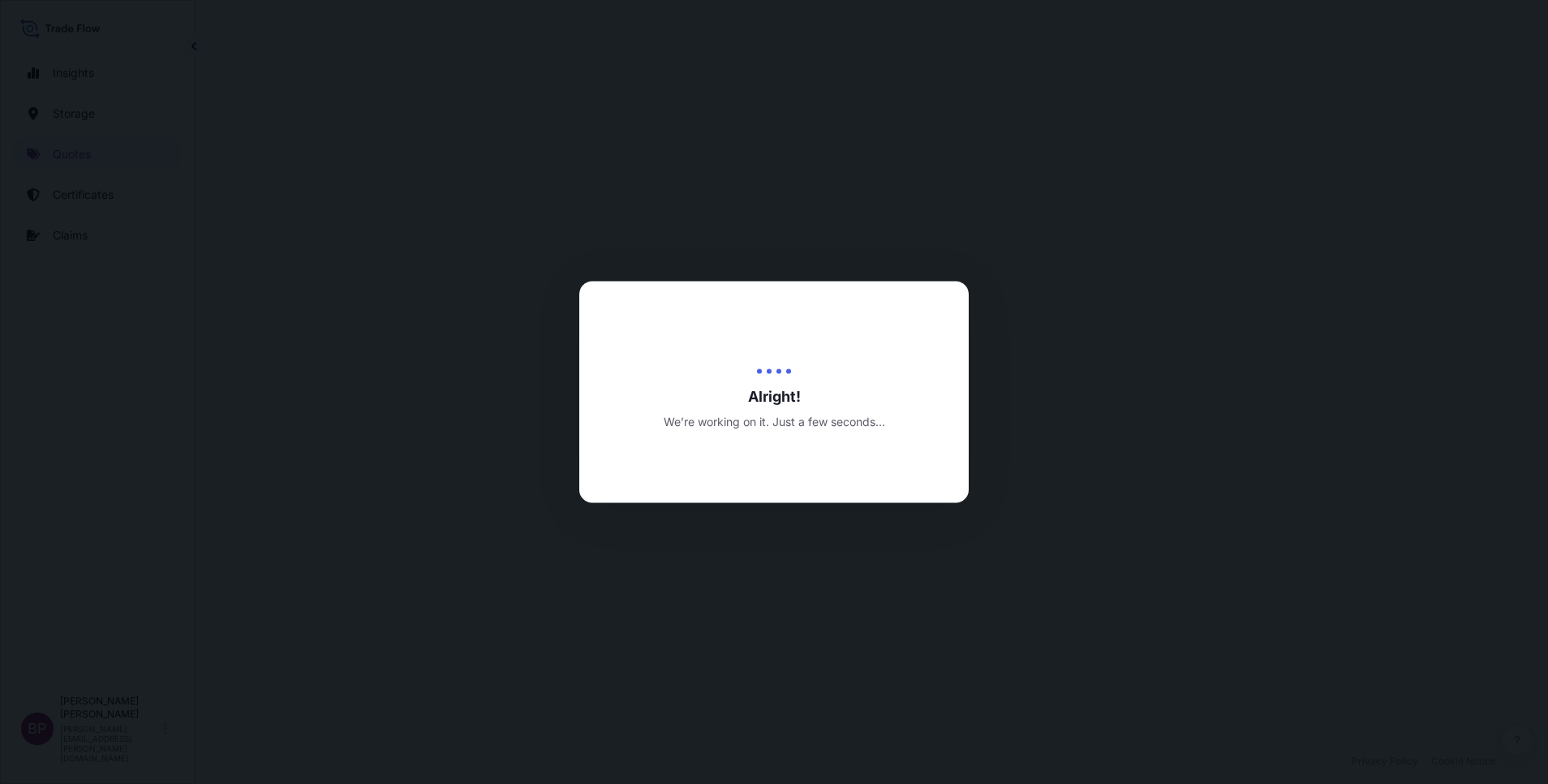
select select "Road / [GEOGRAPHIC_DATA]"
select select "Water"
select select "Road / [GEOGRAPHIC_DATA]"
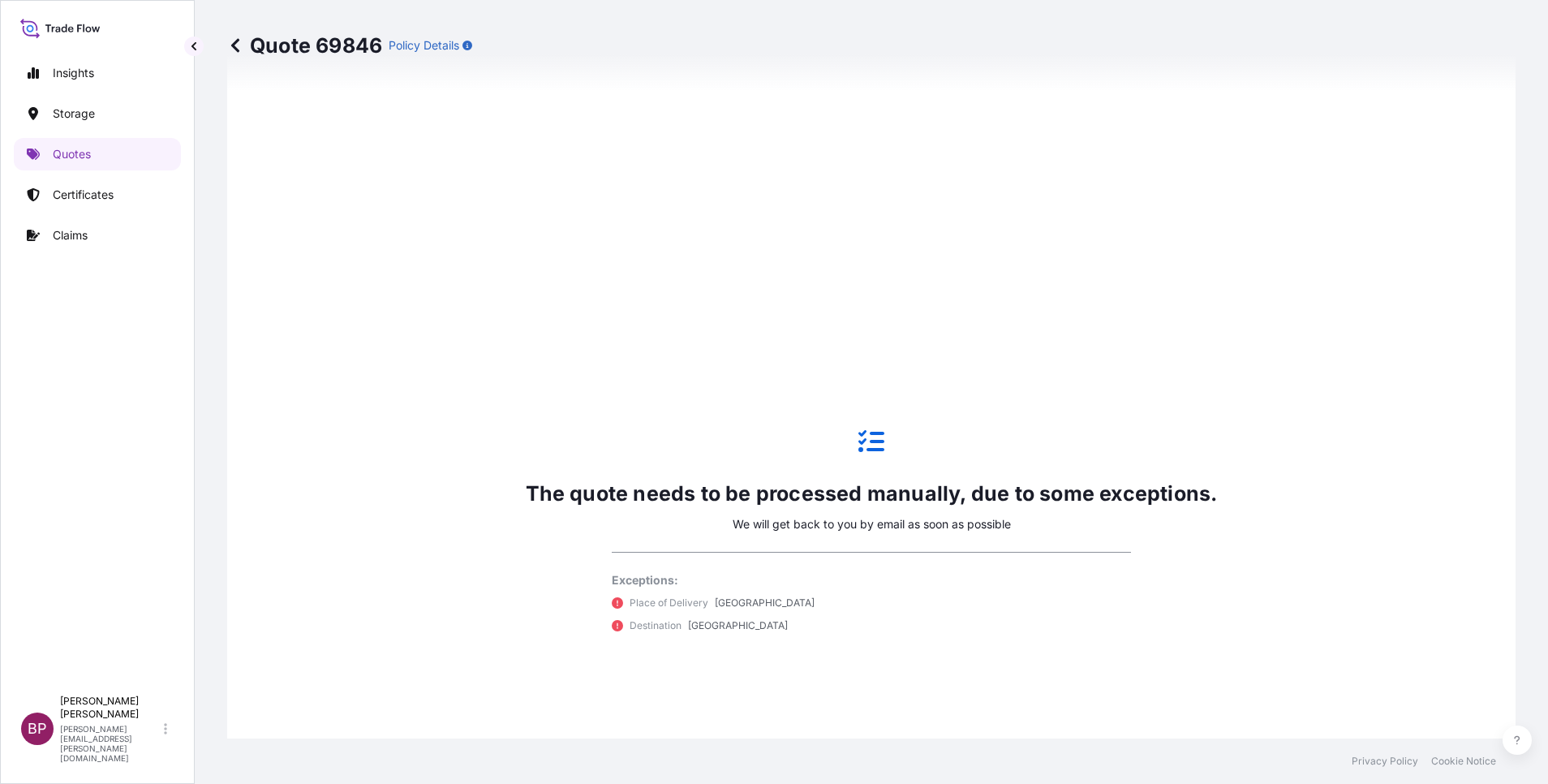
scroll to position [1145, 0]
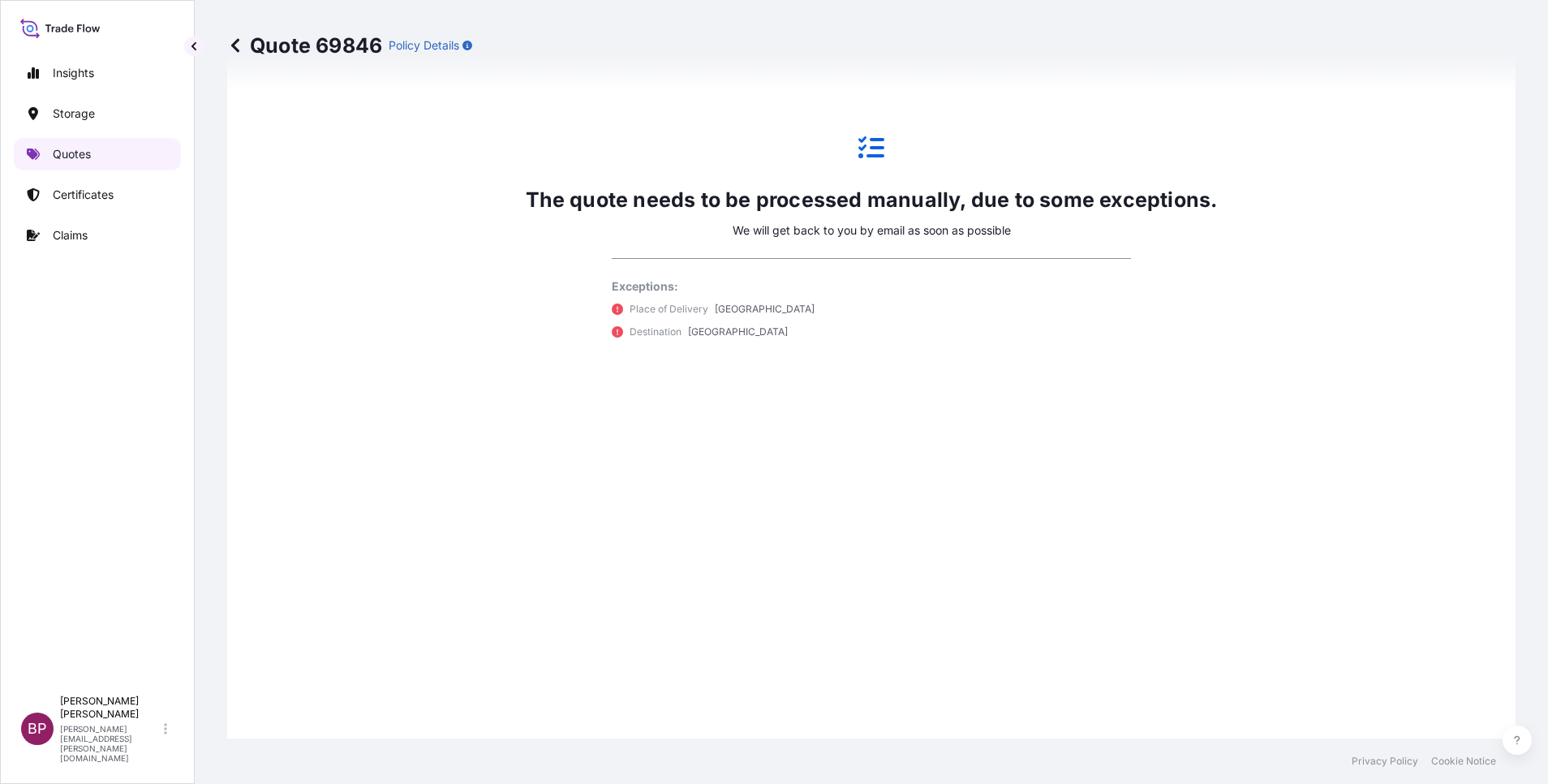
click at [80, 148] on p "Quotes" at bounding box center [71, 154] width 38 height 16
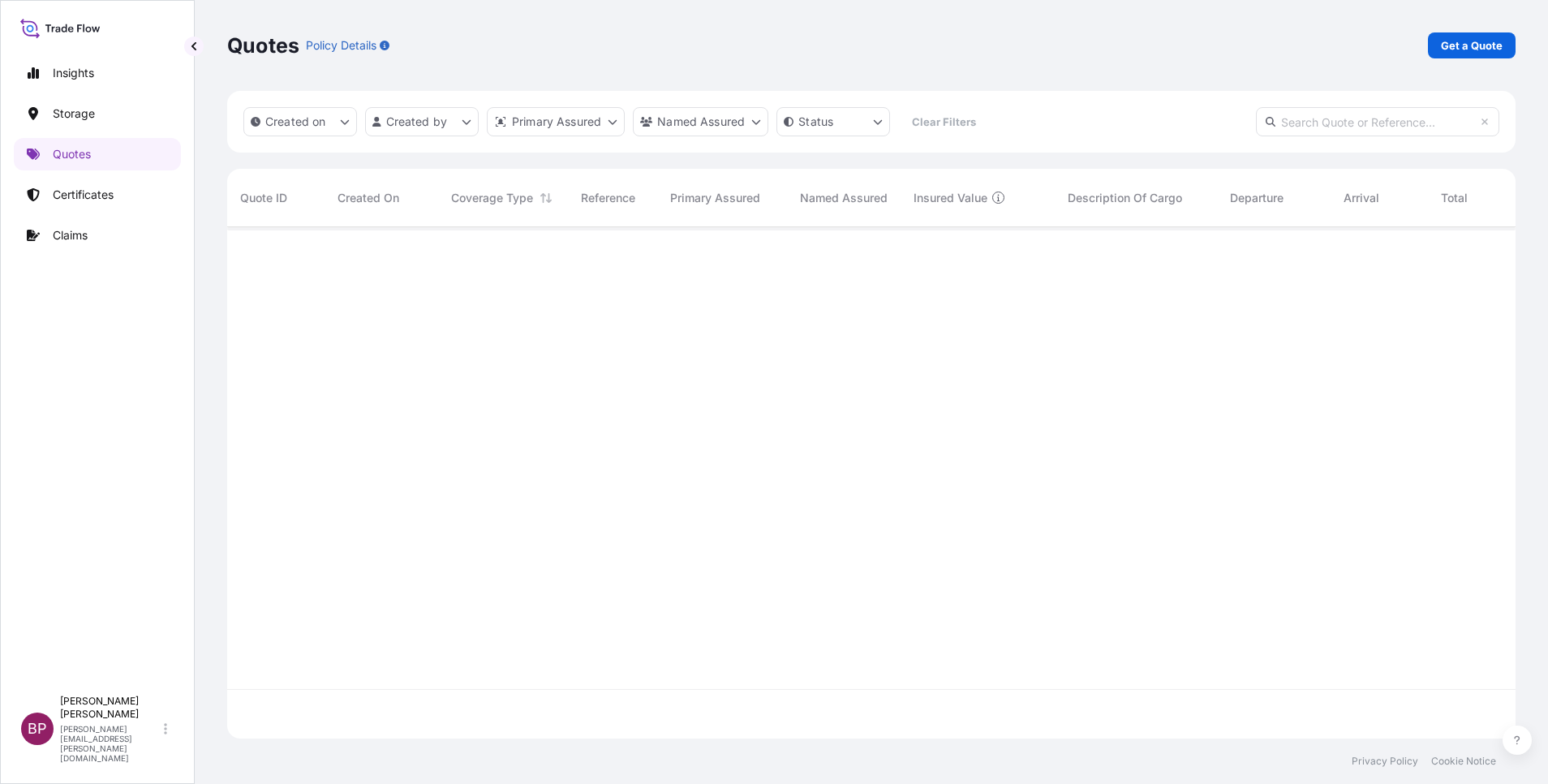
scroll to position [501, 1270]
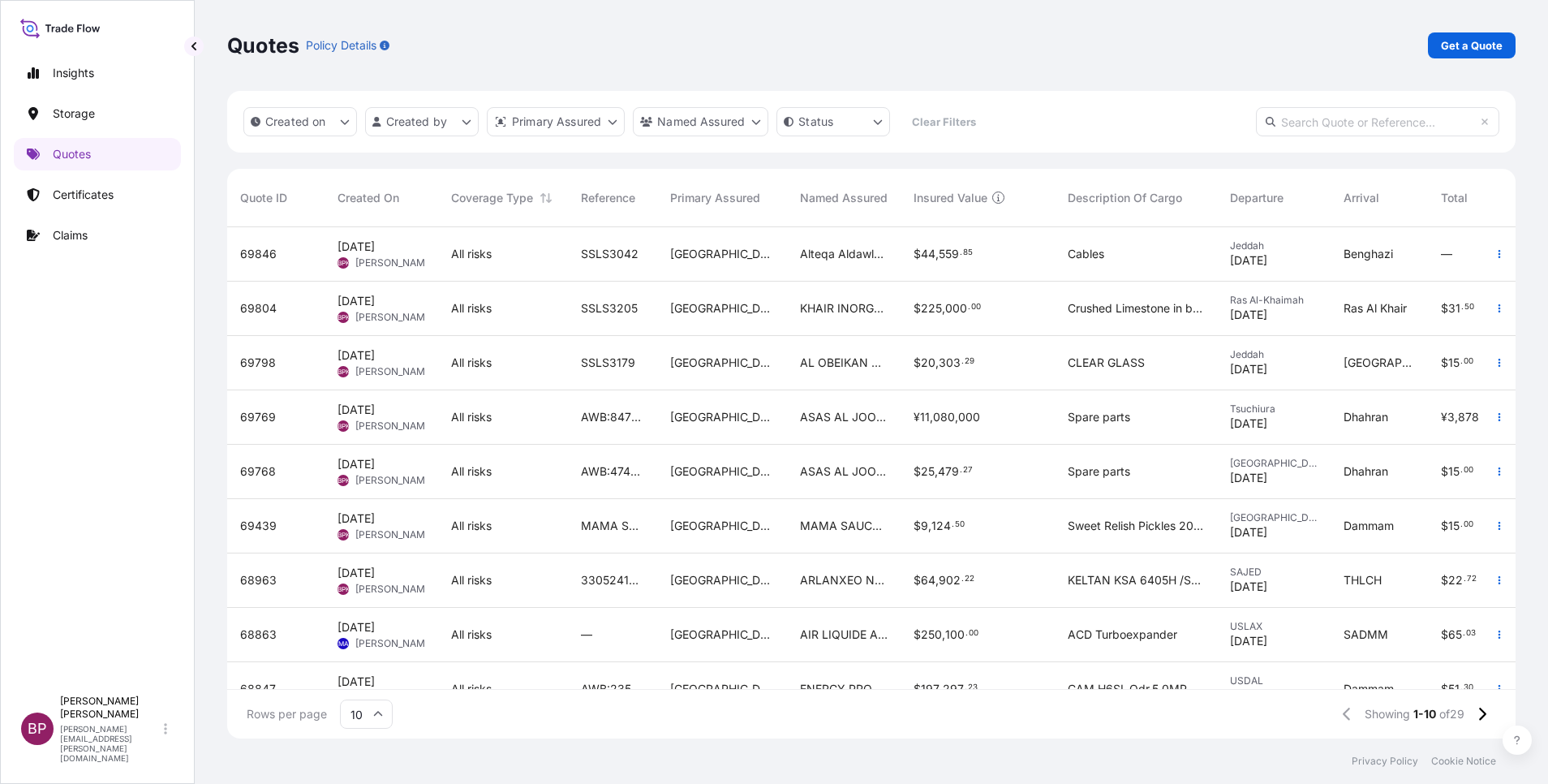
click at [924, 369] on span "$ 20 , 303 . 29" at bounding box center [943, 363] width 61 height 16
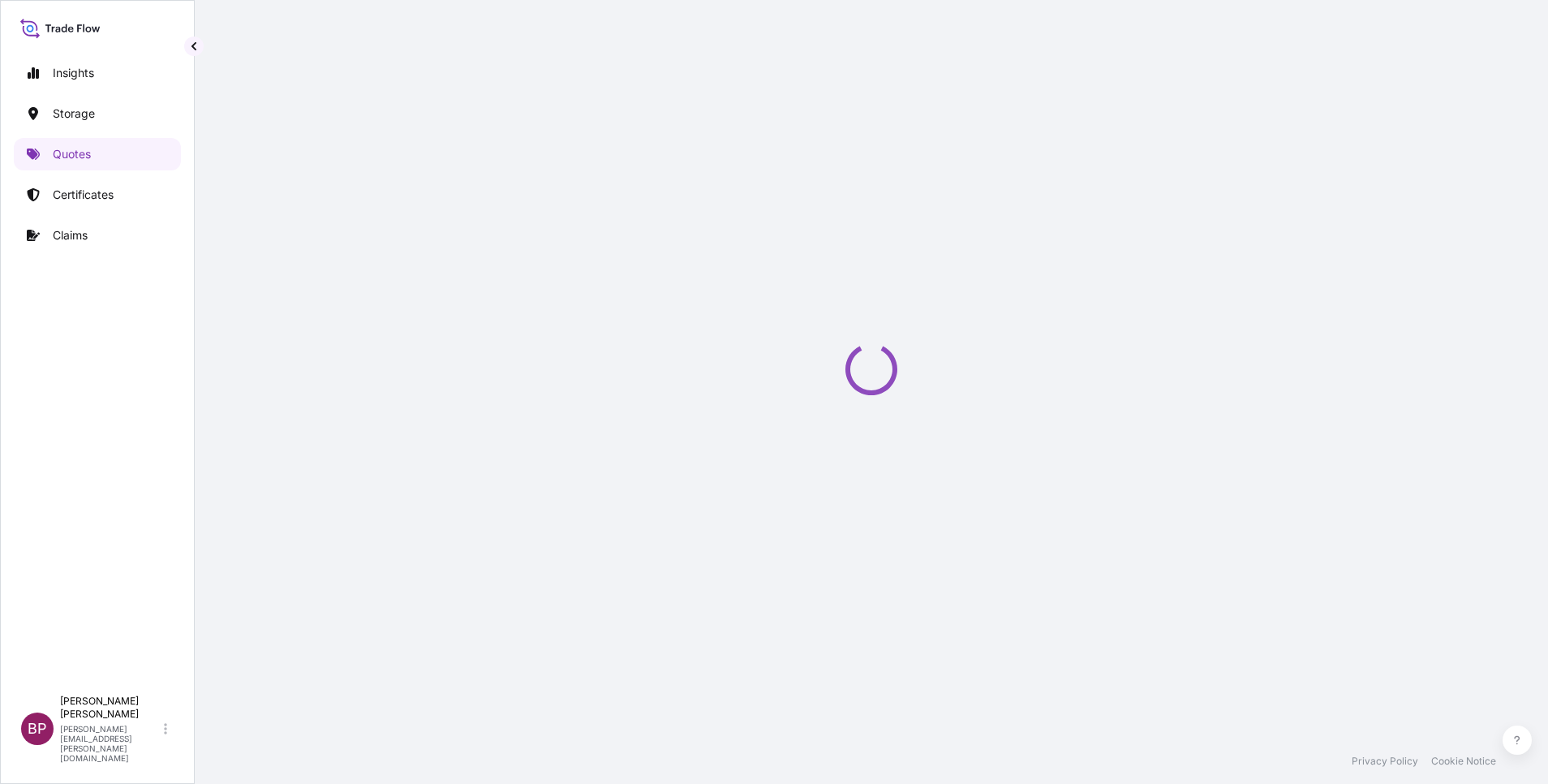
select select "Road / [GEOGRAPHIC_DATA]"
select select "Water"
select select "Road / [GEOGRAPHIC_DATA]"
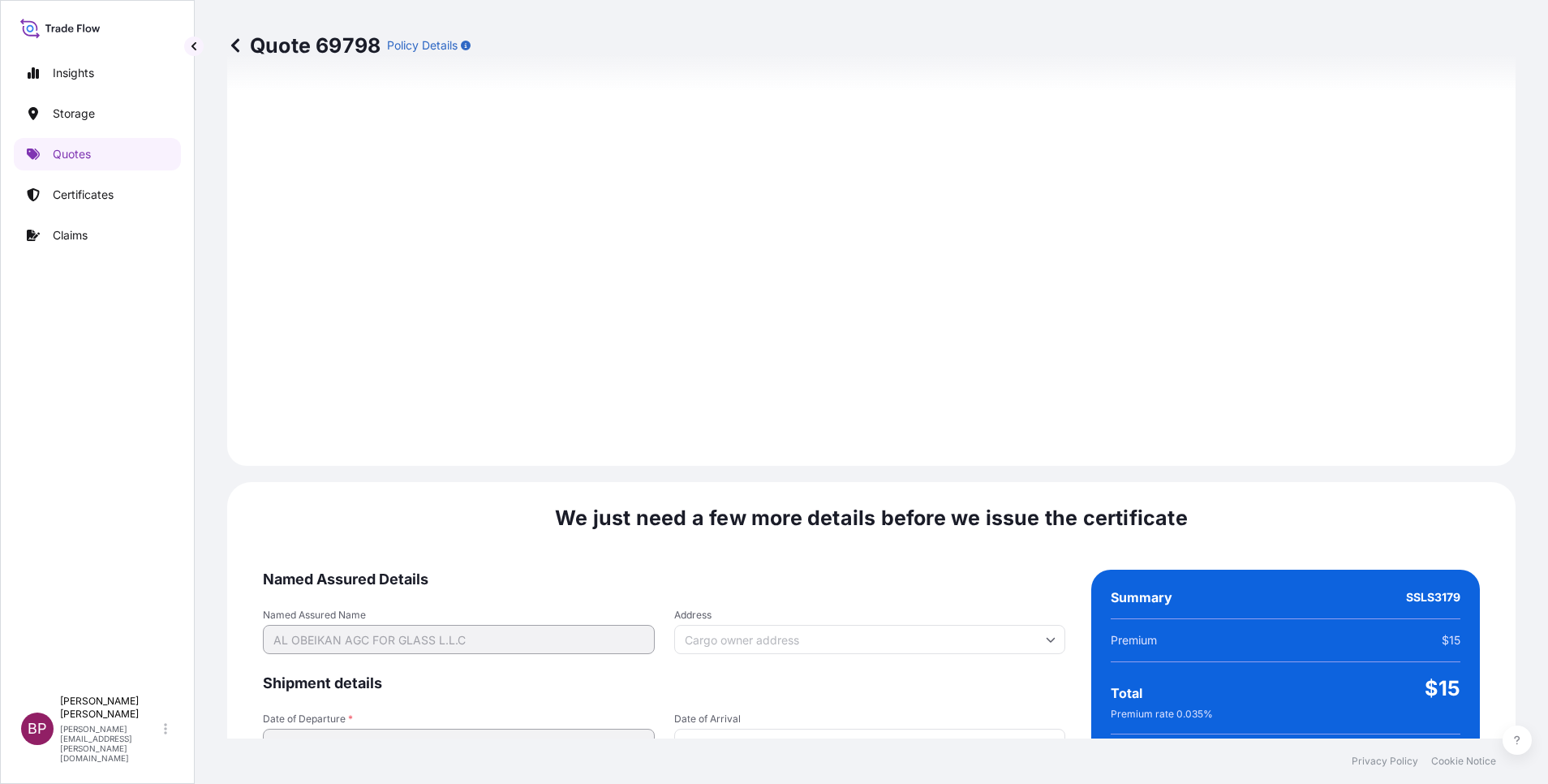
scroll to position [2405, 0]
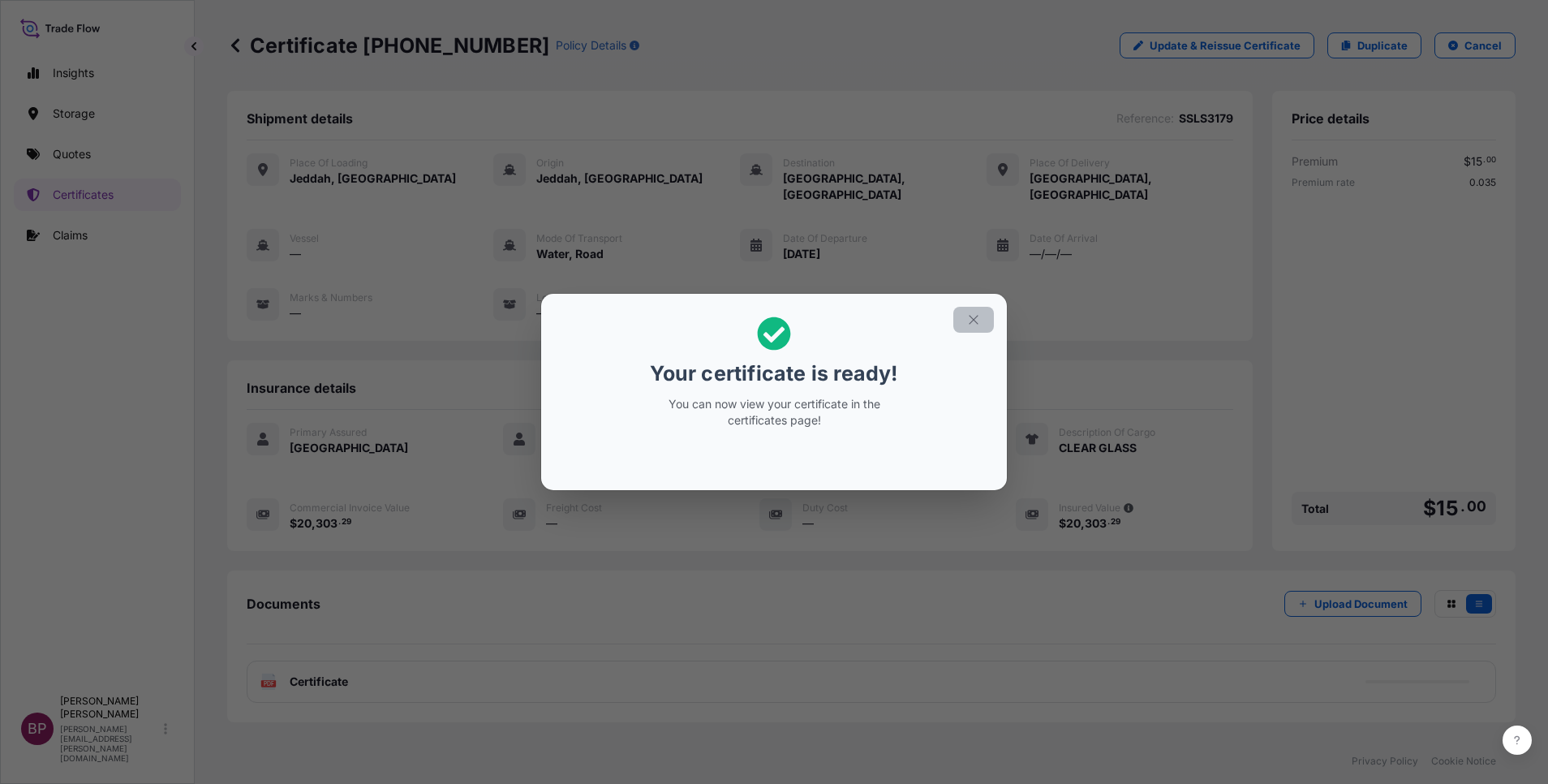
click at [978, 319] on icon "button" at bounding box center [974, 320] width 15 height 15
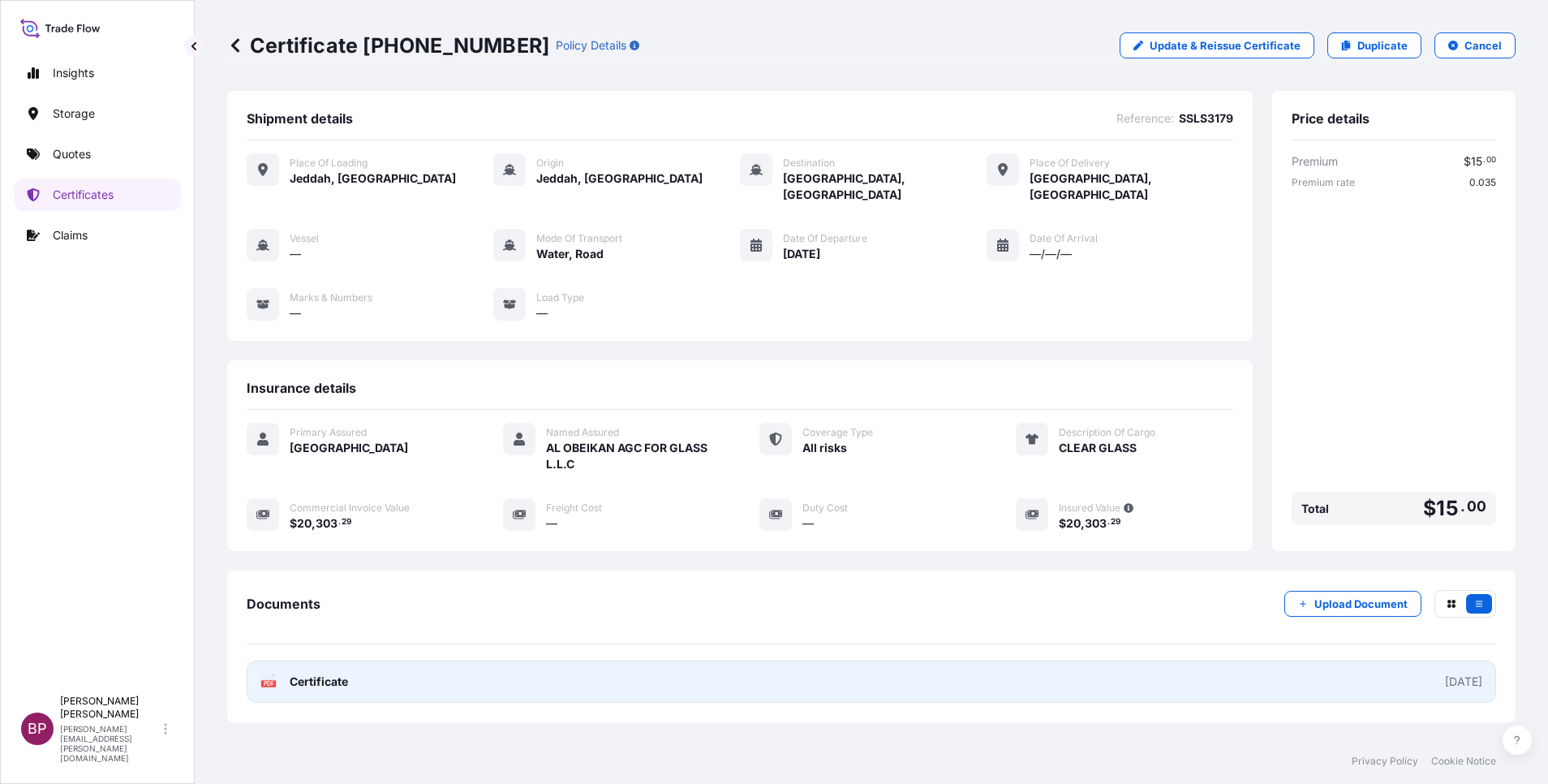
click at [323, 673] on span "Certificate" at bounding box center [319, 681] width 59 height 16
